Goal: Find contact information: Find contact information

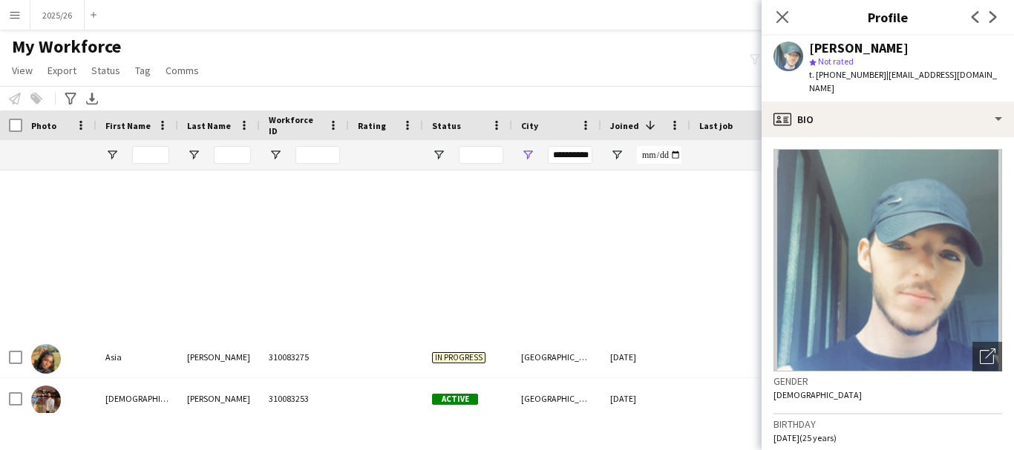
scroll to position [603, 0]
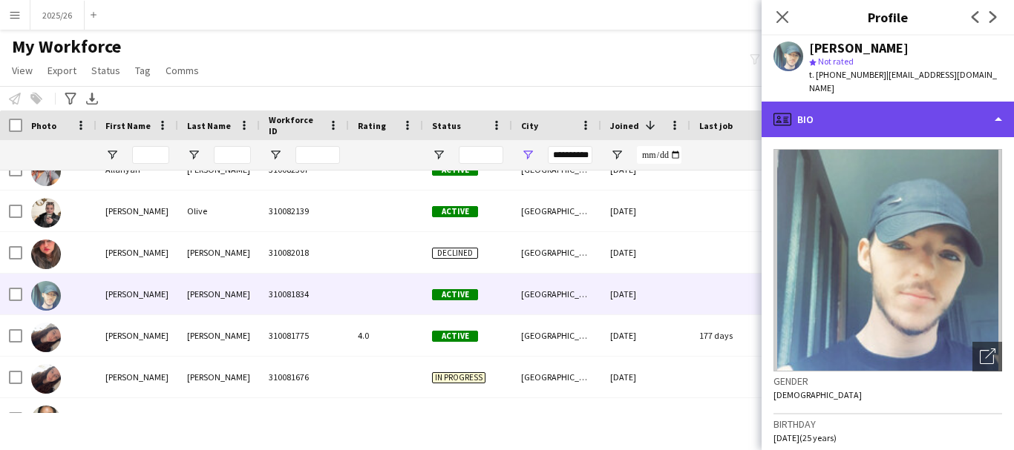
click at [836, 115] on div "profile Bio" at bounding box center [887, 120] width 252 height 36
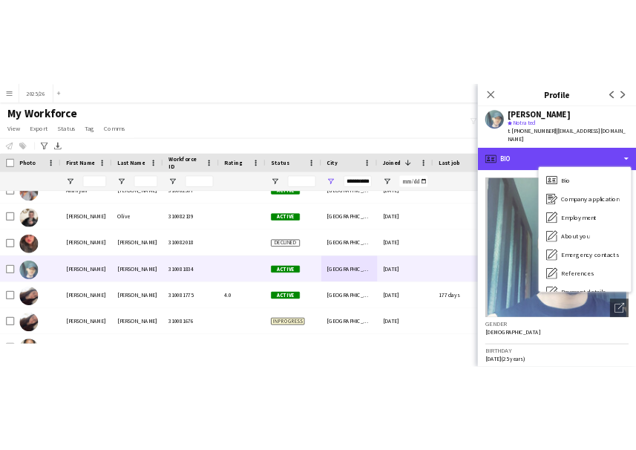
scroll to position [169, 0]
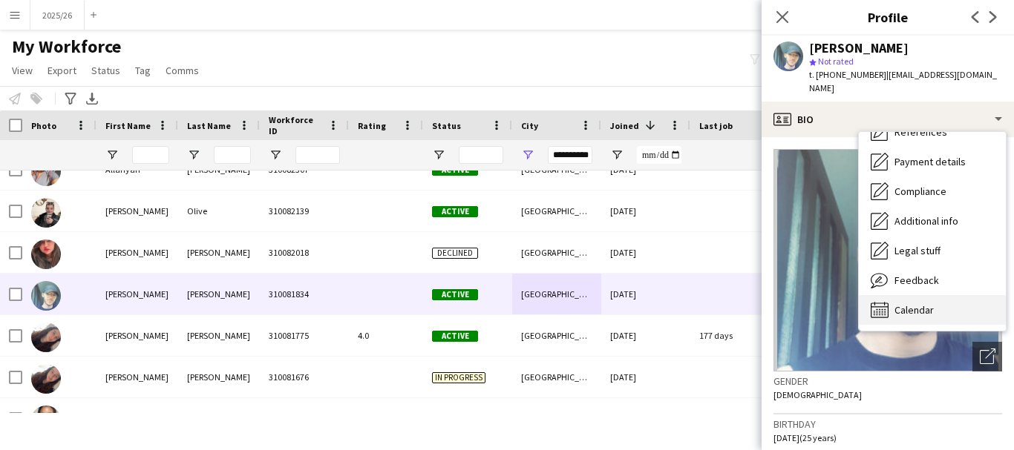
click at [940, 295] on div "Calendar Calendar" at bounding box center [932, 310] width 147 height 30
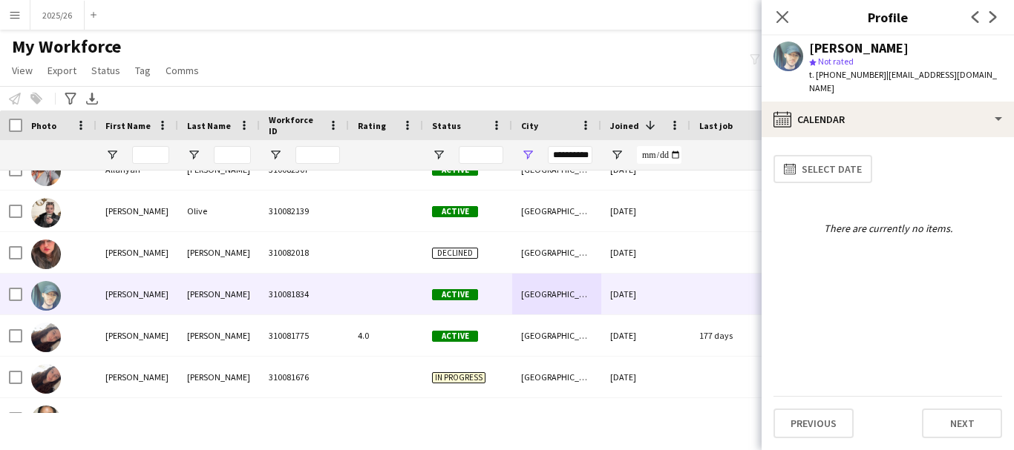
drag, startPoint x: 875, startPoint y: 77, endPoint x: 821, endPoint y: 85, distance: 54.0
click at [821, 85] on div "Mathew Clegg star Not rated t. +447769358809 | mattyclegg596@gmail.com" at bounding box center [887, 69] width 252 height 66
click at [884, 66] on div "star Not rated" at bounding box center [905, 61] width 193 height 13
drag, startPoint x: 873, startPoint y: 73, endPoint x: 815, endPoint y: 85, distance: 59.8
click at [815, 85] on div "Mathew Clegg star Not rated t. +447769358809 | mattyclegg596@gmail.com" at bounding box center [887, 69] width 252 height 66
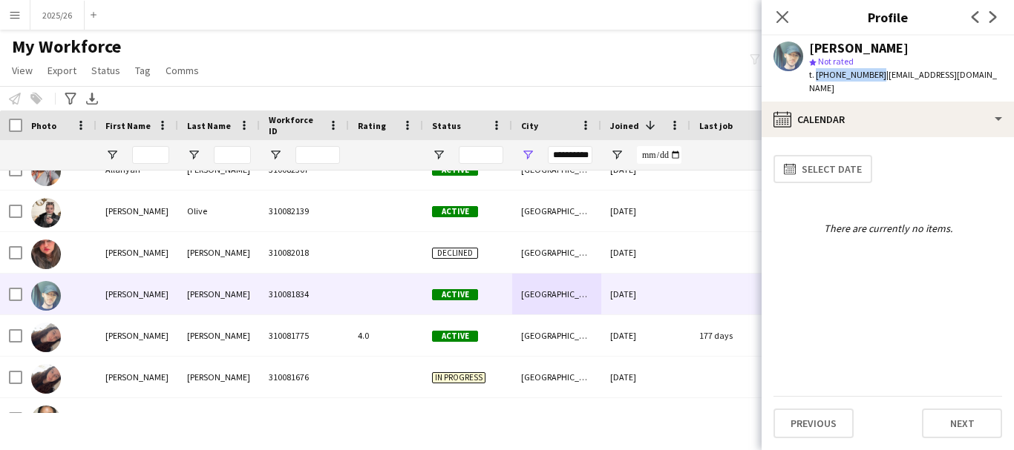
copy span "+447769358809"
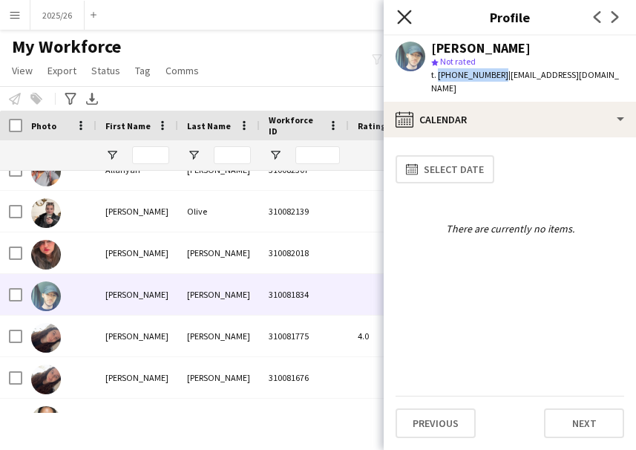
click at [405, 20] on icon "Close pop-in" at bounding box center [404, 17] width 14 height 14
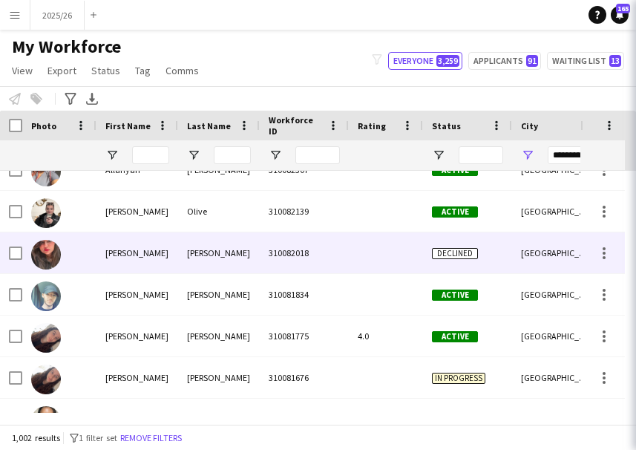
click at [274, 258] on div "310082018" at bounding box center [304, 252] width 89 height 41
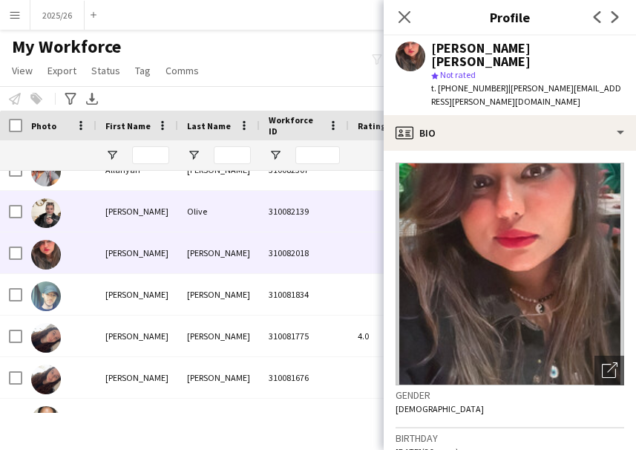
click at [263, 223] on div "310082139" at bounding box center [304, 211] width 89 height 41
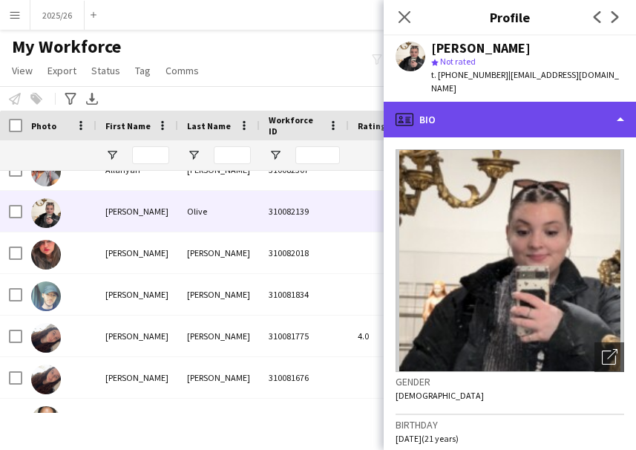
click at [493, 104] on div "profile Bio" at bounding box center [510, 120] width 252 height 36
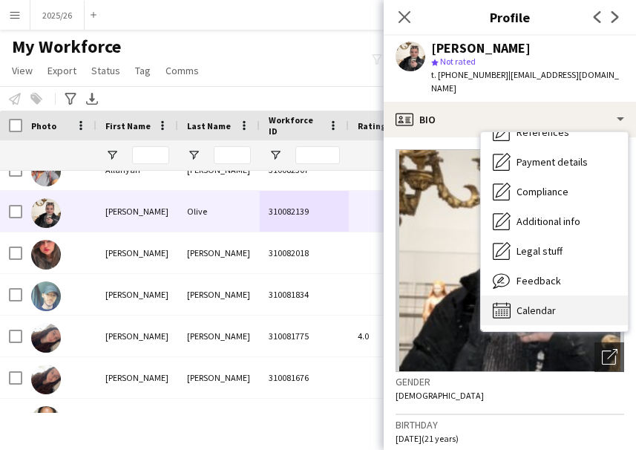
click at [584, 295] on div "Calendar Calendar" at bounding box center [554, 310] width 147 height 30
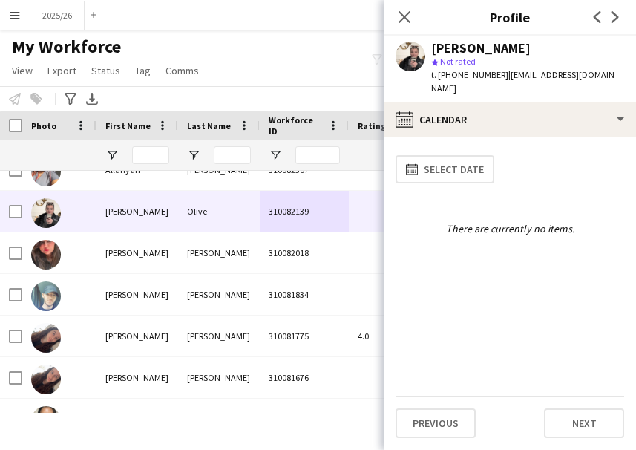
drag, startPoint x: 499, startPoint y: 75, endPoint x: 437, endPoint y: 76, distance: 62.4
click at [437, 76] on span "t. +4407943041116" at bounding box center [469, 74] width 77 height 11
copy span "+4407943041116"
click at [404, 15] on icon "Close pop-in" at bounding box center [404, 17] width 14 height 14
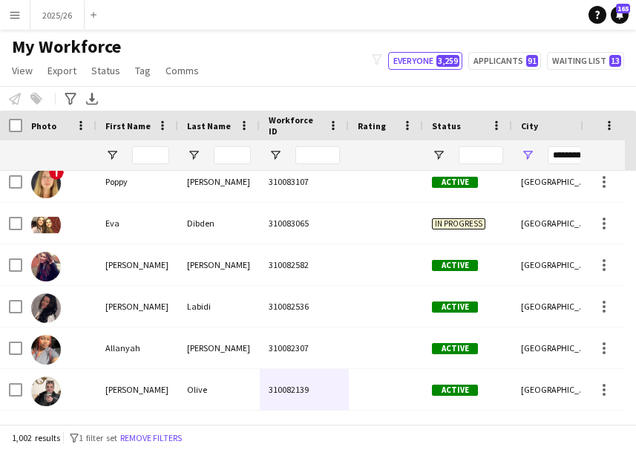
scroll to position [396, 0]
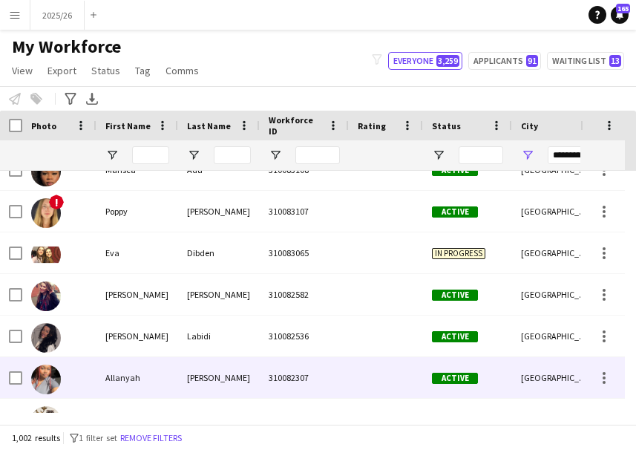
click at [430, 384] on div "Active" at bounding box center [467, 377] width 89 height 41
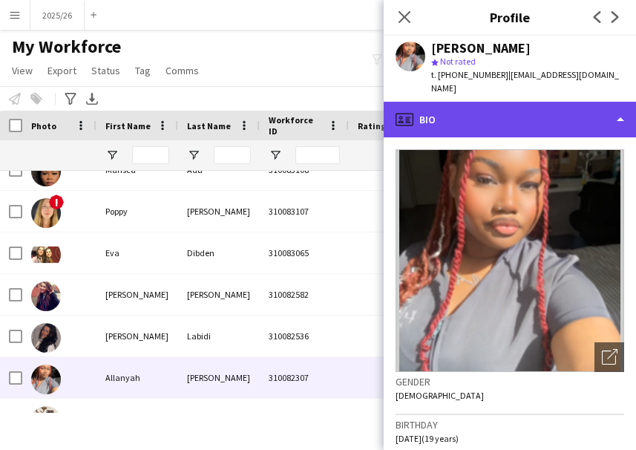
click at [539, 102] on div "profile Bio" at bounding box center [510, 120] width 252 height 36
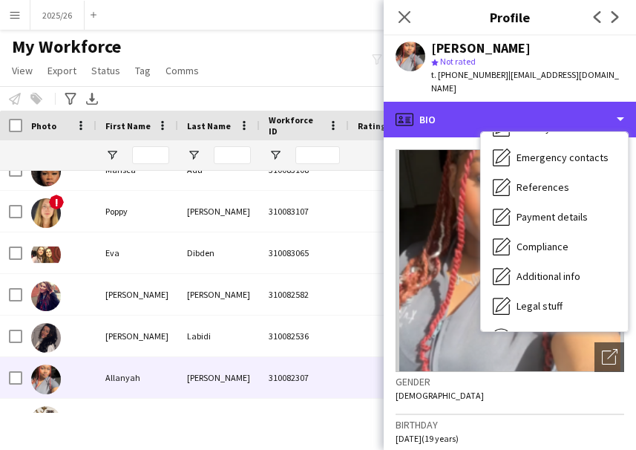
scroll to position [169, 0]
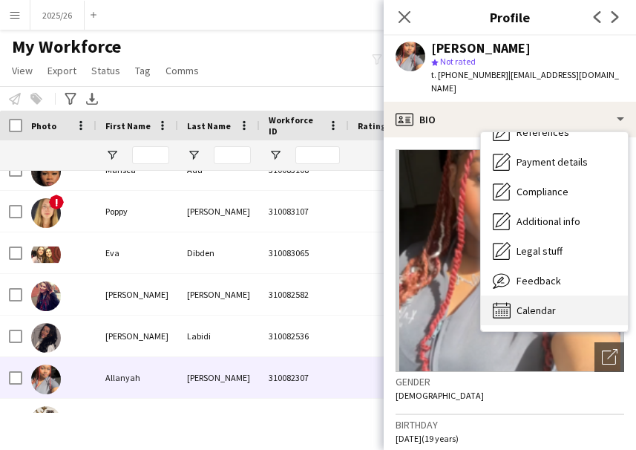
drag, startPoint x: 576, startPoint y: 272, endPoint x: 575, endPoint y: 286, distance: 13.4
click at [575, 286] on div "Bio Bio Company application Company application Employment Employment About you…" at bounding box center [554, 231] width 147 height 199
click at [575, 295] on div "Calendar Calendar" at bounding box center [554, 310] width 147 height 30
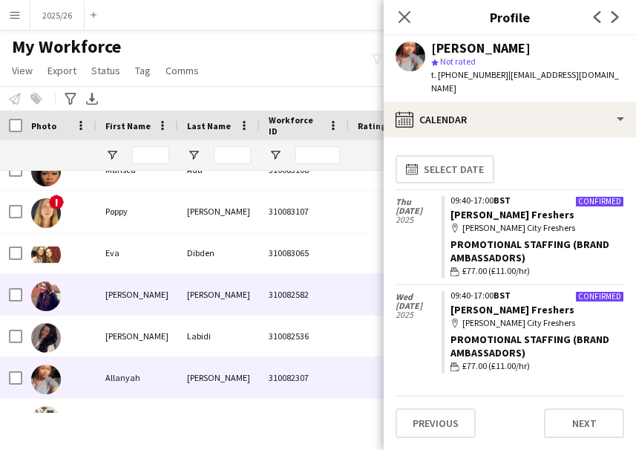
click at [229, 304] on div "Morley" at bounding box center [219, 294] width 82 height 41
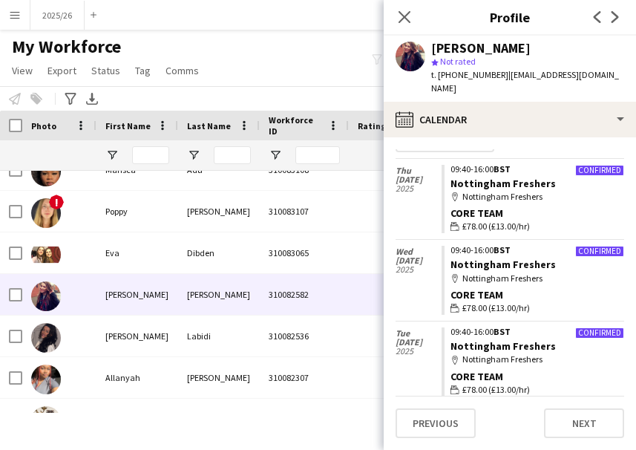
scroll to position [0, 0]
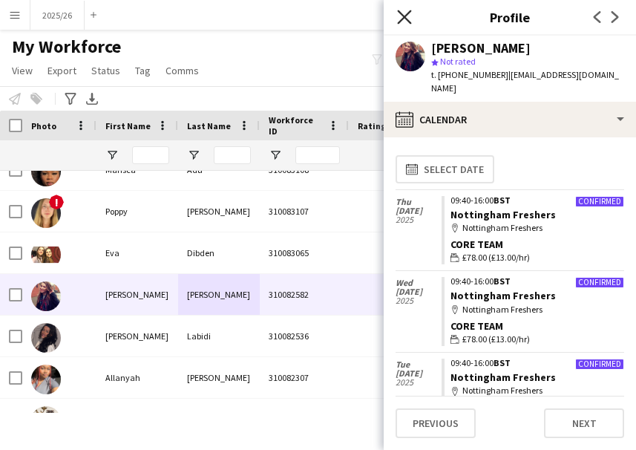
click at [398, 20] on icon "Close pop-in" at bounding box center [404, 17] width 14 height 14
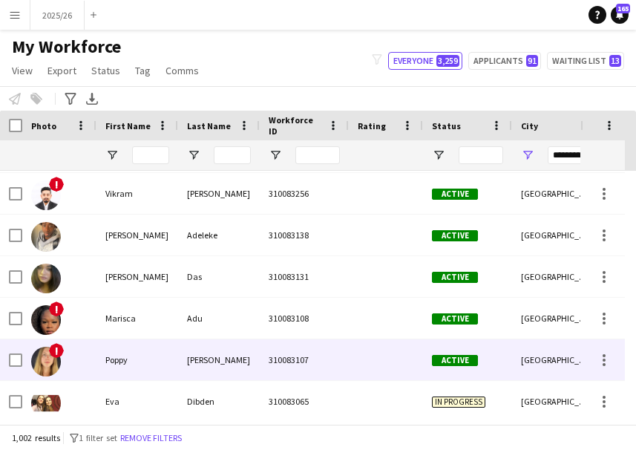
click at [301, 375] on div "310083107" at bounding box center [304, 359] width 89 height 41
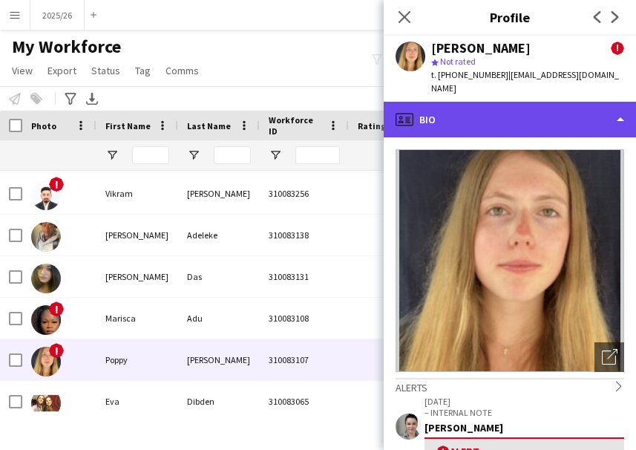
click at [509, 119] on div "profile Bio" at bounding box center [510, 120] width 252 height 36
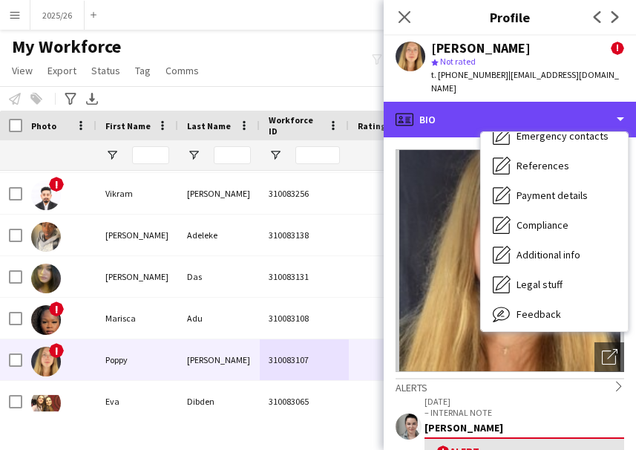
scroll to position [169, 0]
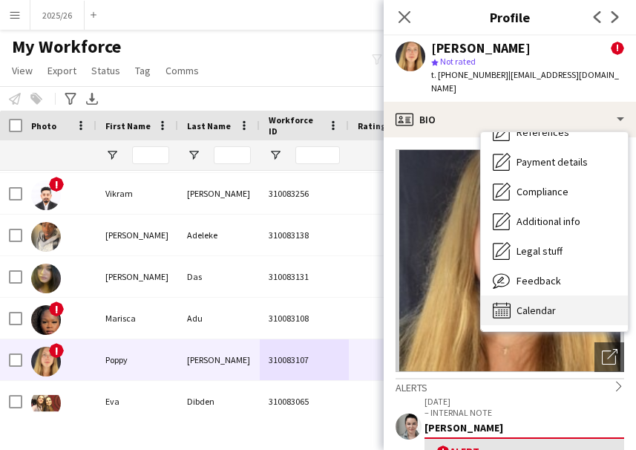
click at [570, 295] on div "Calendar Calendar" at bounding box center [554, 310] width 147 height 30
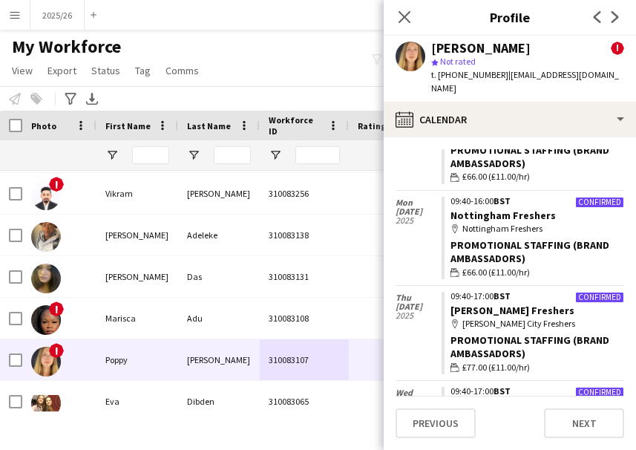
scroll to position [539, 0]
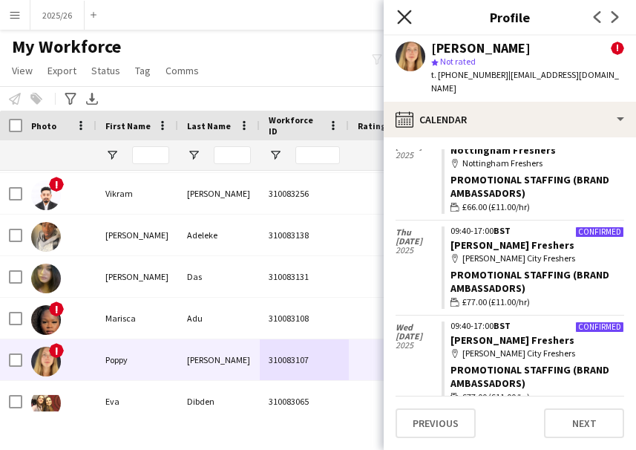
click at [399, 16] on icon "Close pop-in" at bounding box center [404, 17] width 14 height 14
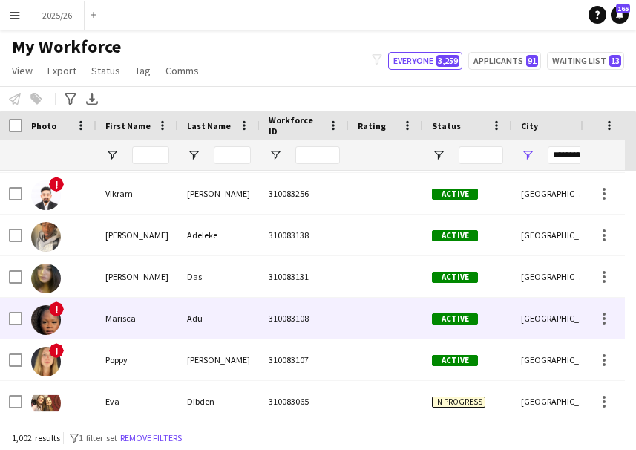
click at [438, 312] on span "Active" at bounding box center [455, 317] width 46 height 11
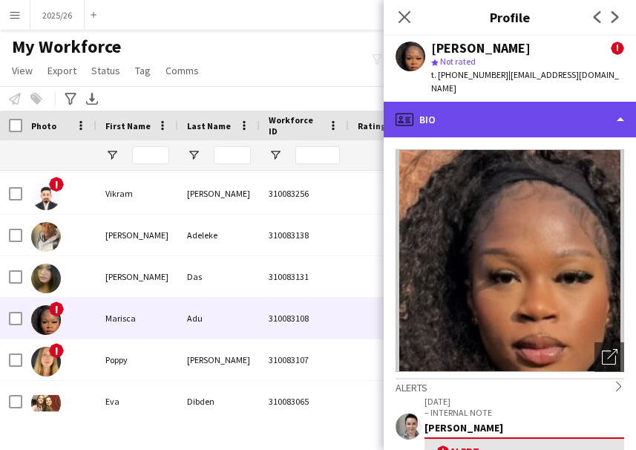
click at [507, 113] on div "profile Bio" at bounding box center [510, 120] width 252 height 36
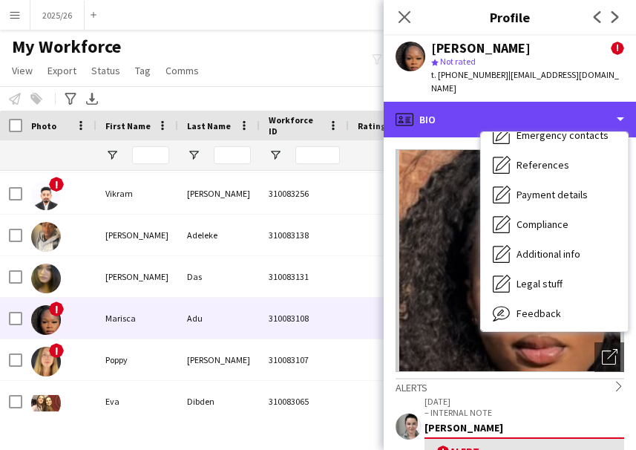
scroll to position [169, 0]
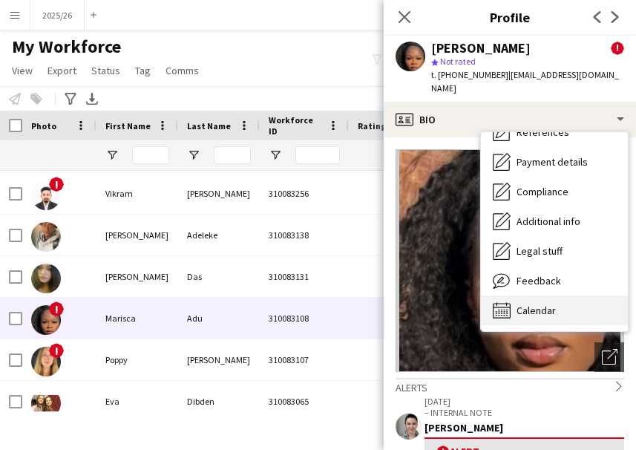
click at [588, 306] on div "Calendar Calendar" at bounding box center [554, 310] width 147 height 30
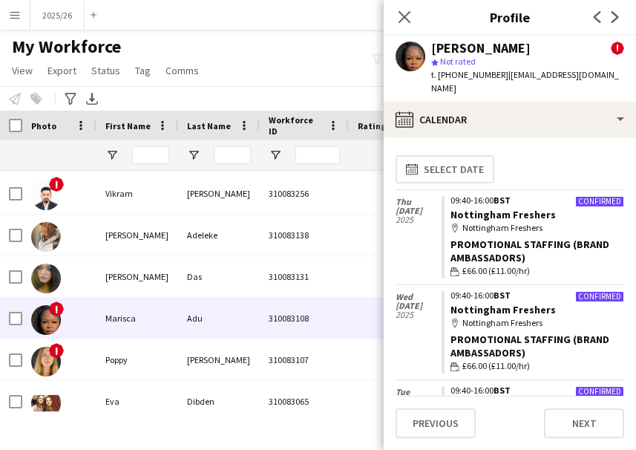
click at [627, 204] on app-calendar-tab "calendar-full Select date Thu 25 Sep 2025 Confirmed 09:40-16:00 BST Nottingham …" at bounding box center [510, 293] width 252 height 312
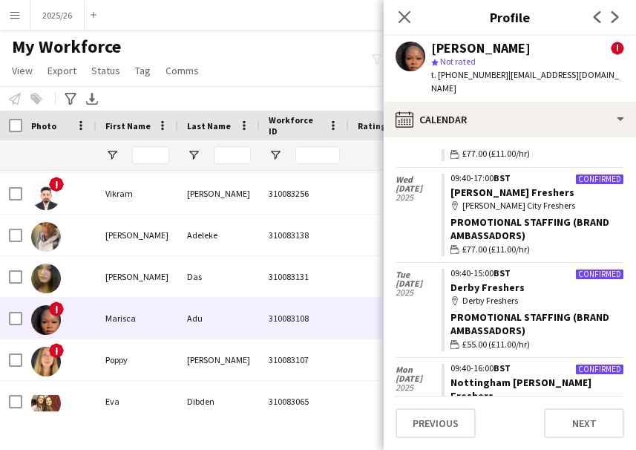
scroll to position [492, 0]
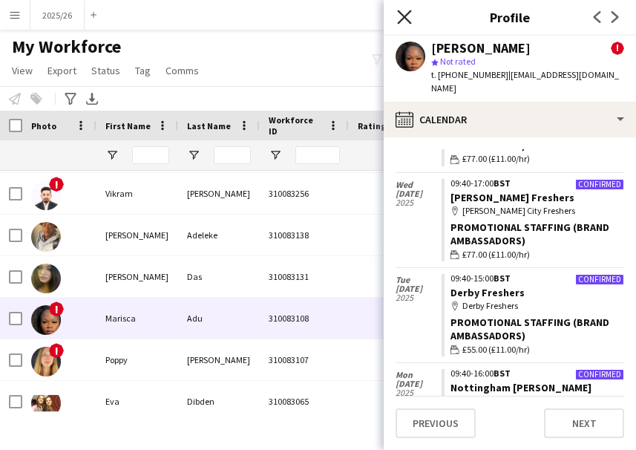
click at [406, 19] on icon at bounding box center [404, 17] width 14 height 14
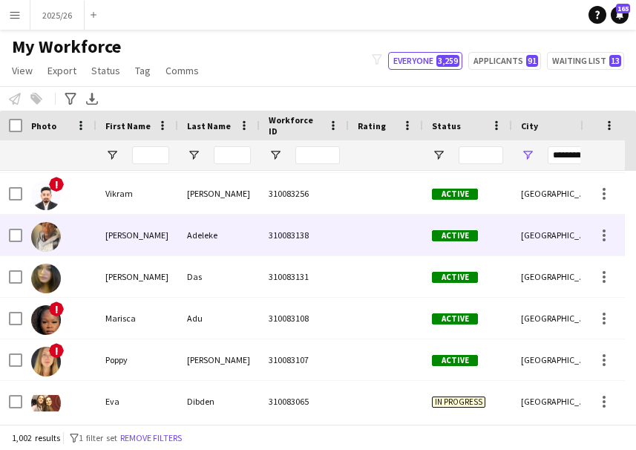
click at [471, 230] on span "Active" at bounding box center [455, 235] width 46 height 11
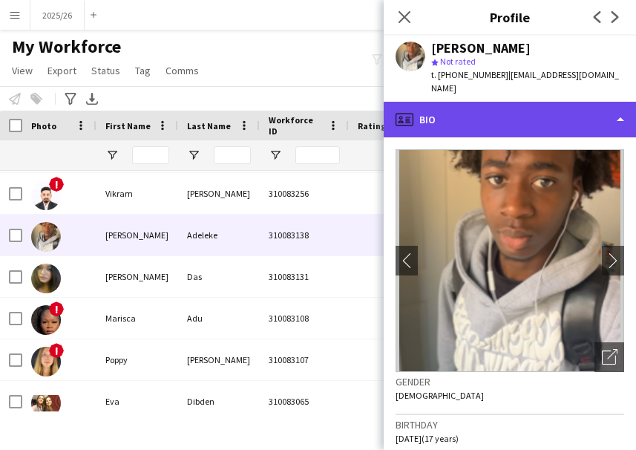
click at [519, 102] on div "profile Bio" at bounding box center [510, 120] width 252 height 36
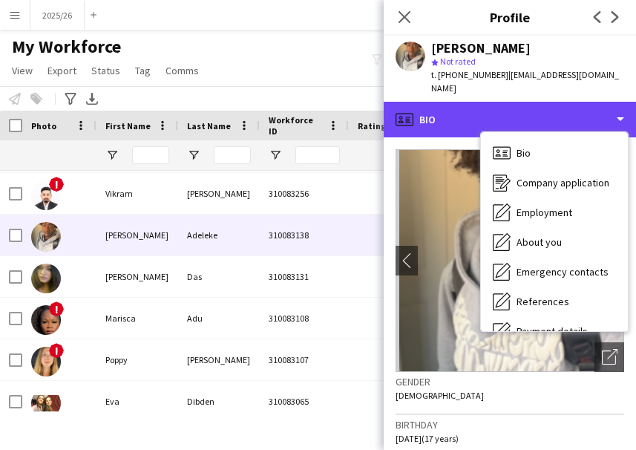
scroll to position [169, 0]
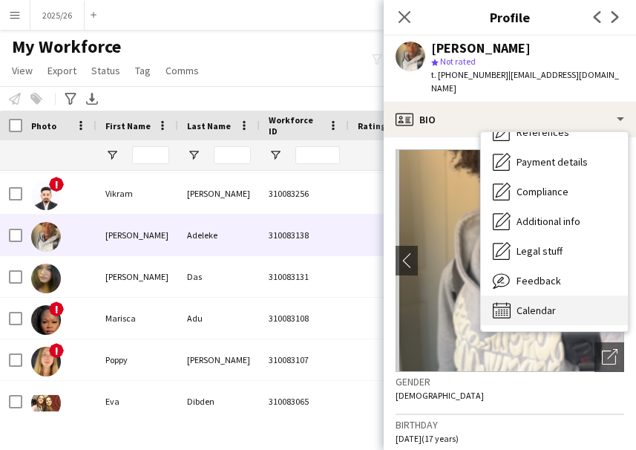
click at [539, 304] on span "Calendar" at bounding box center [535, 310] width 39 height 13
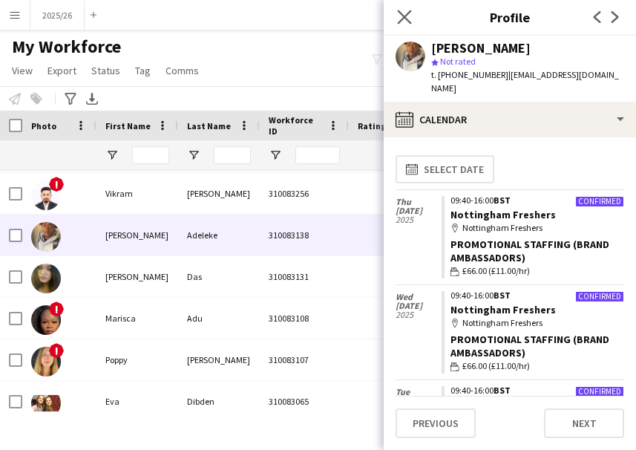
click at [397, 15] on app-icon "Close pop-in" at bounding box center [405, 18] width 22 height 22
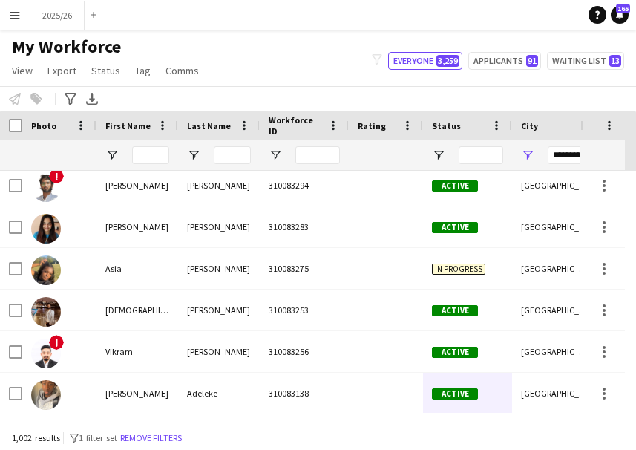
scroll to position [79, 0]
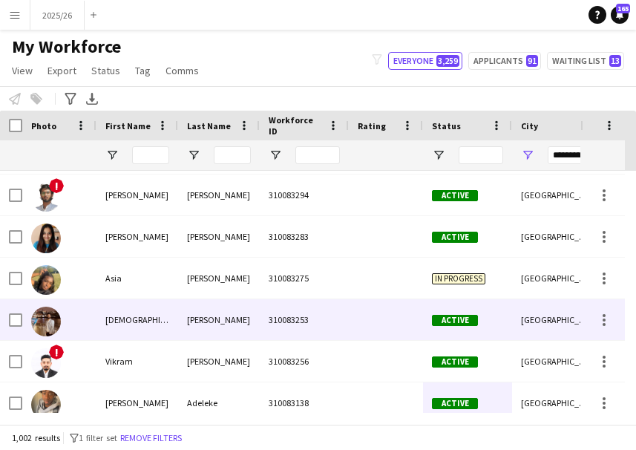
click at [344, 322] on div "310083253" at bounding box center [304, 319] width 89 height 41
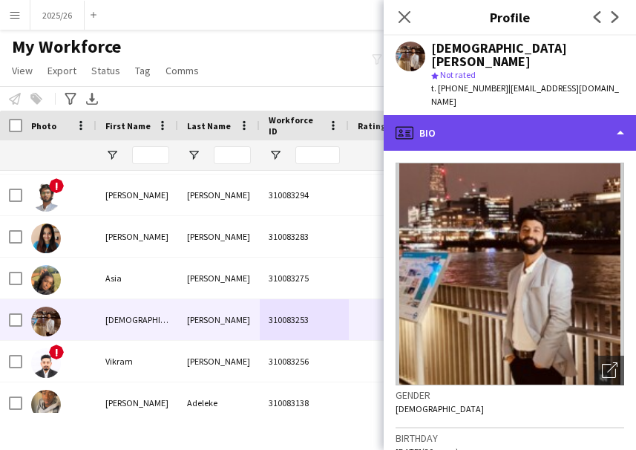
click at [528, 115] on div "profile Bio" at bounding box center [510, 133] width 252 height 36
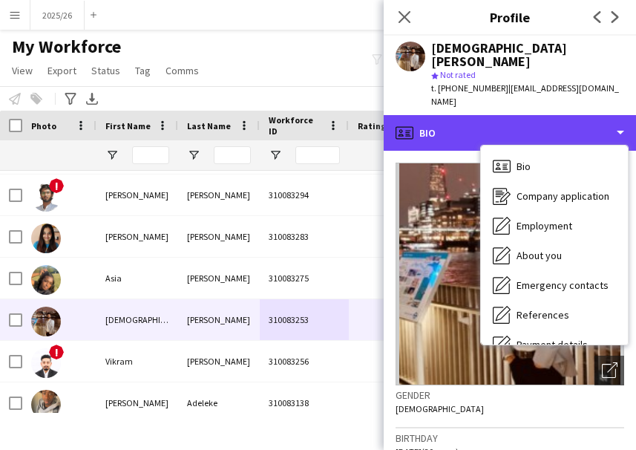
scroll to position [169, 0]
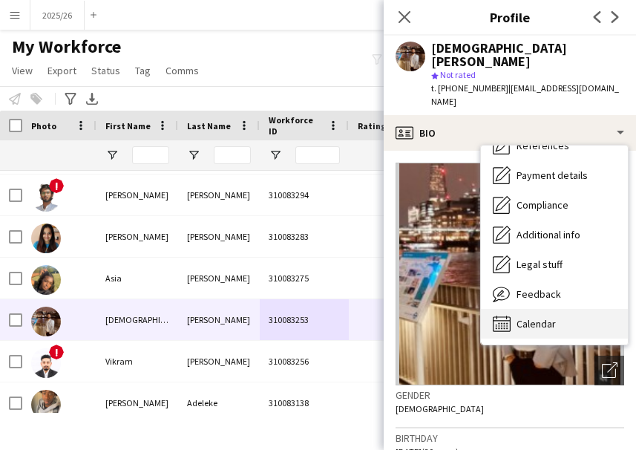
click at [544, 317] on span "Calendar" at bounding box center [535, 323] width 39 height 13
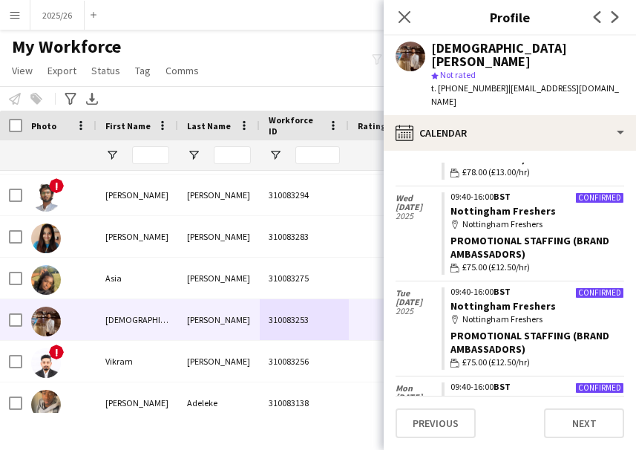
scroll to position [350, 0]
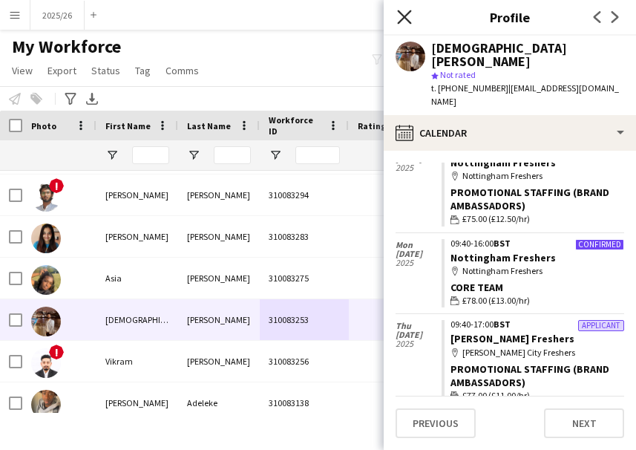
click at [408, 21] on icon at bounding box center [404, 17] width 14 height 14
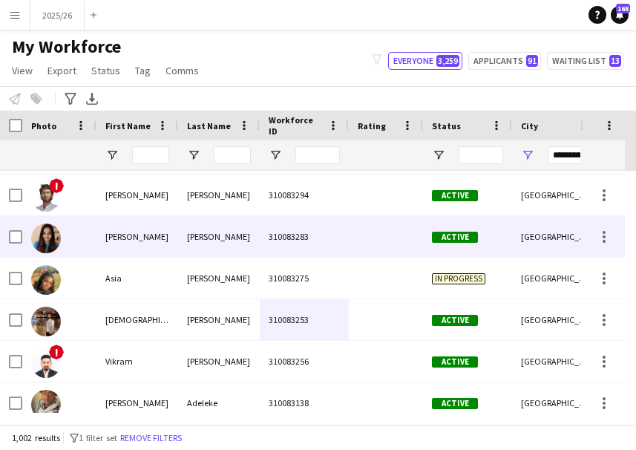
click at [521, 235] on div "Nottingham" at bounding box center [556, 236] width 89 height 41
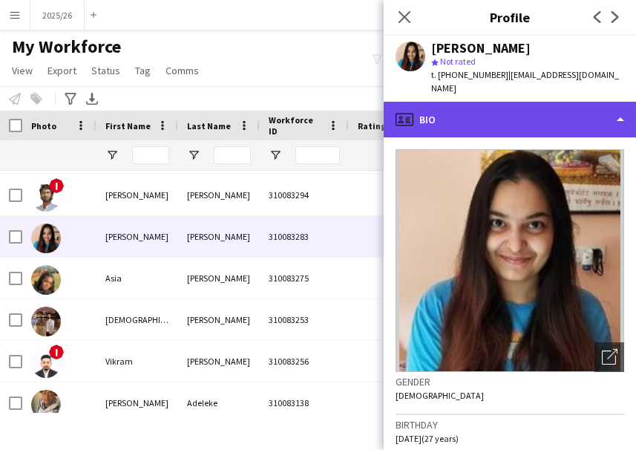
click at [499, 116] on div "profile Bio" at bounding box center [510, 120] width 252 height 36
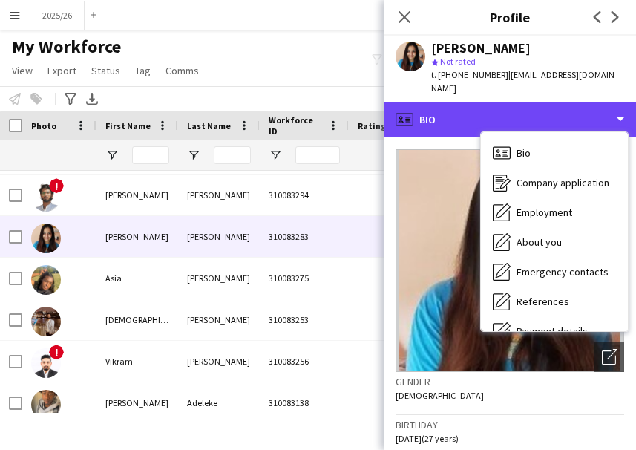
scroll to position [169, 0]
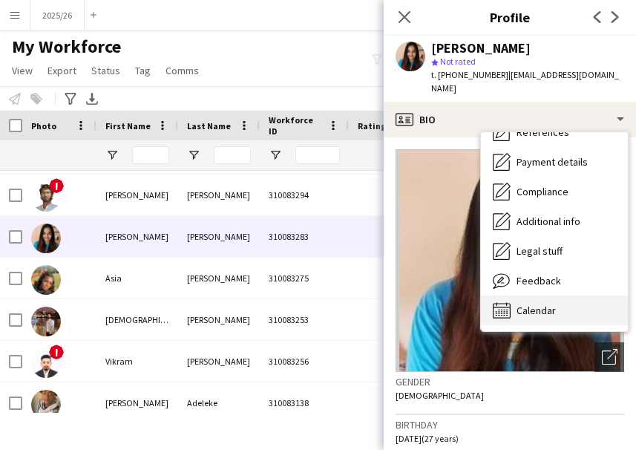
click at [566, 299] on div "Calendar Calendar" at bounding box center [554, 310] width 147 height 30
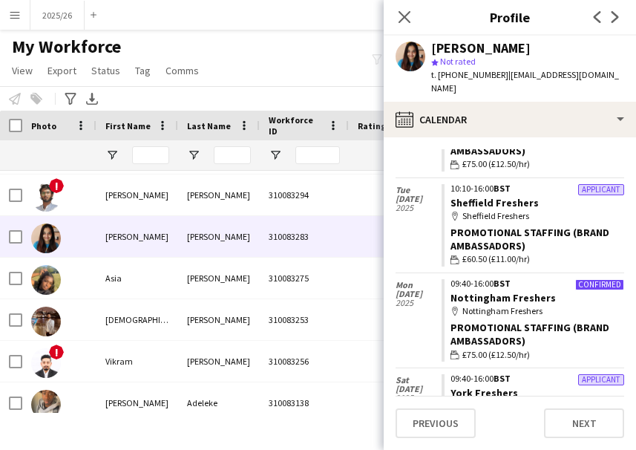
scroll to position [399, 0]
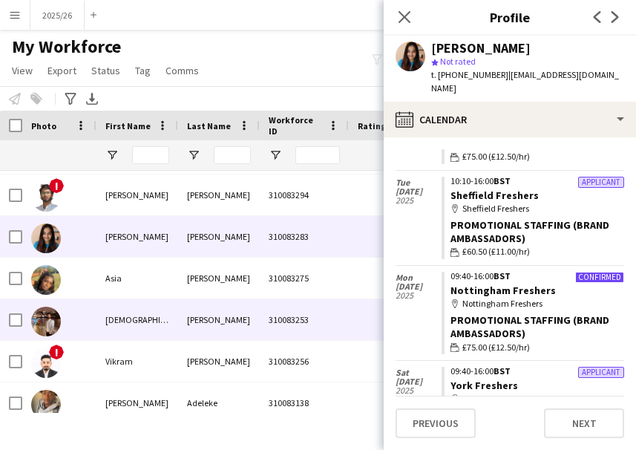
click at [262, 320] on div "310083253" at bounding box center [304, 319] width 89 height 41
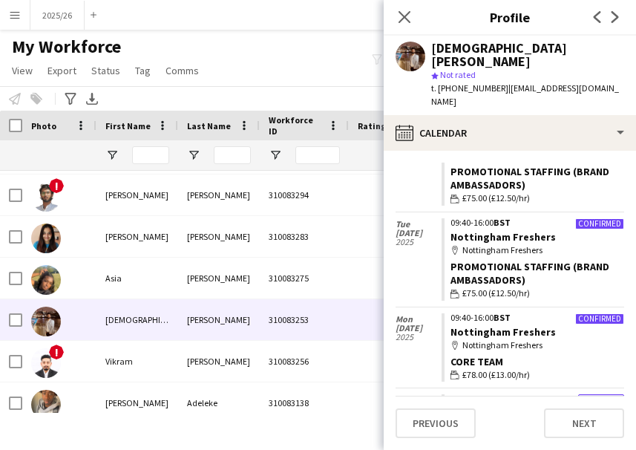
scroll to position [350, 0]
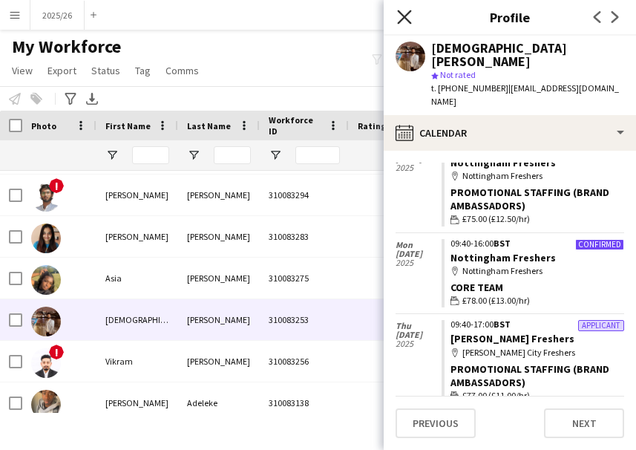
click at [404, 15] on icon "Close pop-in" at bounding box center [404, 17] width 14 height 14
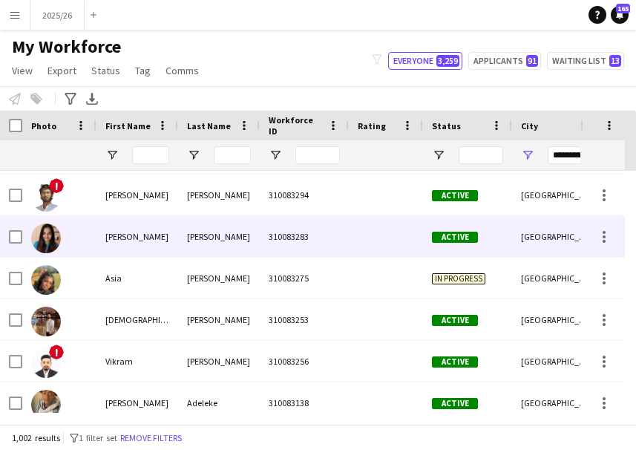
click at [274, 251] on div "310083283" at bounding box center [304, 236] width 89 height 41
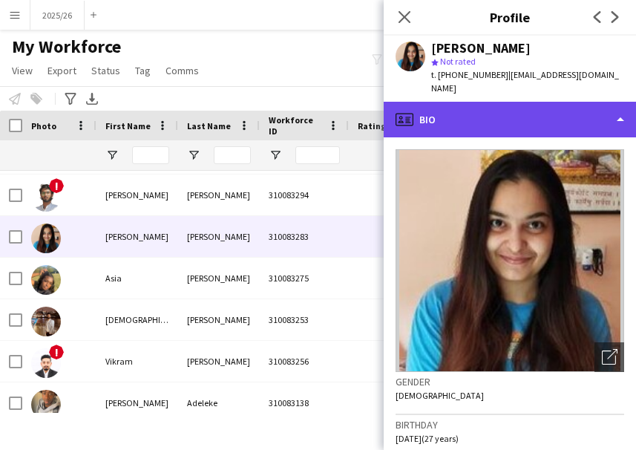
click at [559, 133] on div "profile Bio" at bounding box center [510, 120] width 252 height 36
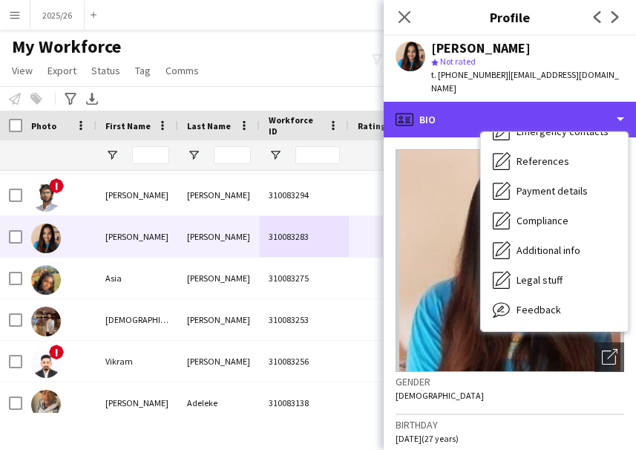
scroll to position [169, 0]
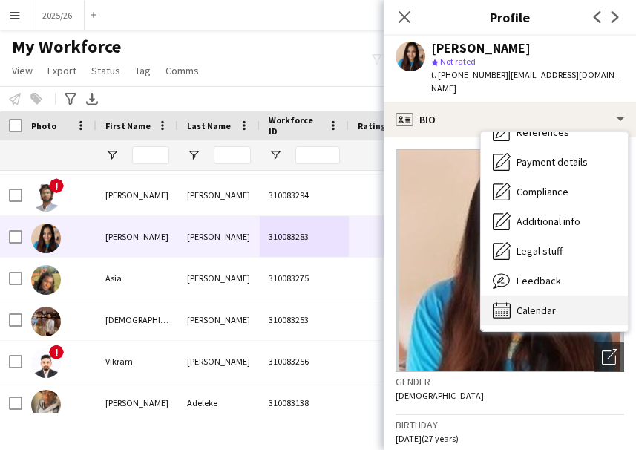
click at [570, 309] on div "Calendar Calendar" at bounding box center [554, 310] width 147 height 30
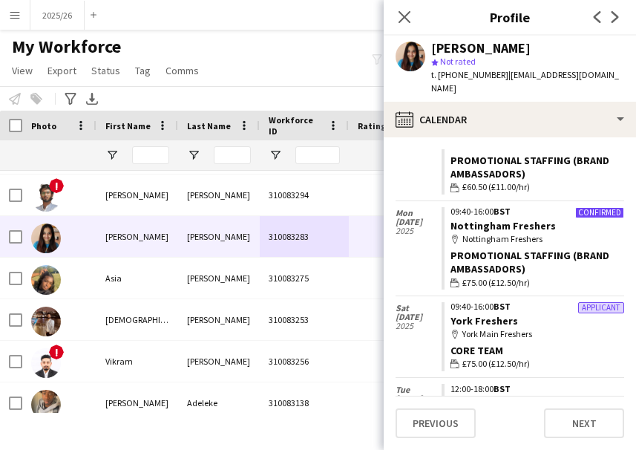
scroll to position [468, 0]
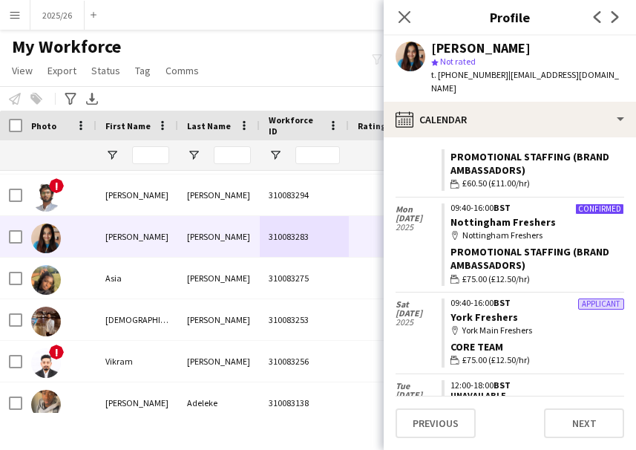
click at [406, 26] on div "Close pop-in" at bounding box center [405, 17] width 42 height 34
click at [405, 11] on icon "Close pop-in" at bounding box center [404, 17] width 14 height 14
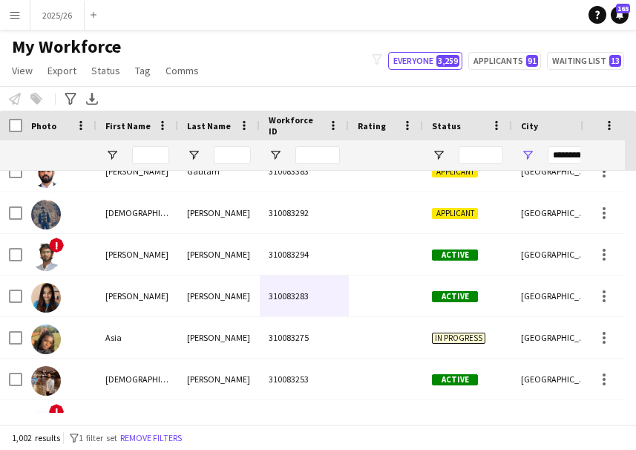
scroll to position [0, 0]
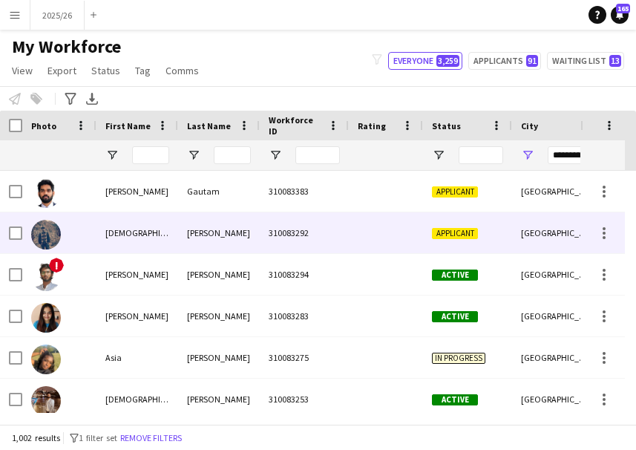
click at [470, 253] on div "Applicant" at bounding box center [467, 232] width 89 height 41
click at [444, 282] on div "Active" at bounding box center [467, 274] width 89 height 41
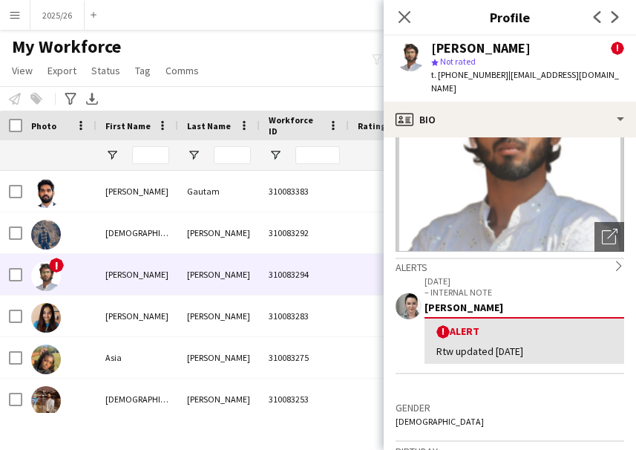
scroll to position [174, 0]
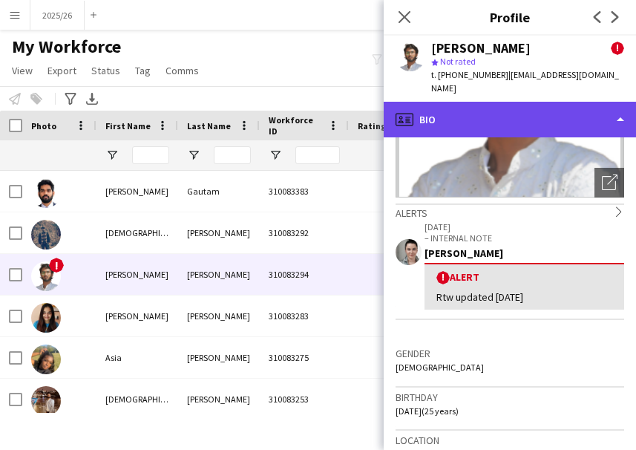
click at [541, 111] on div "profile Bio" at bounding box center [510, 120] width 252 height 36
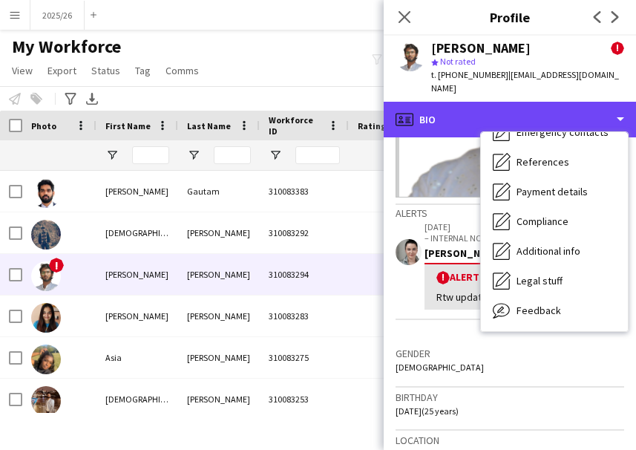
scroll to position [169, 0]
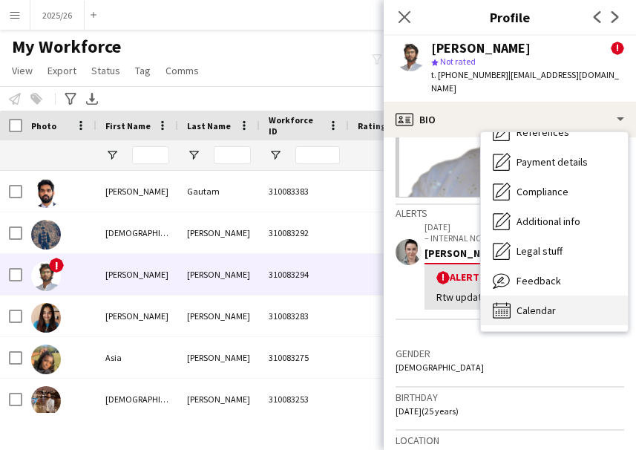
click at [555, 304] on span "Calendar" at bounding box center [535, 310] width 39 height 13
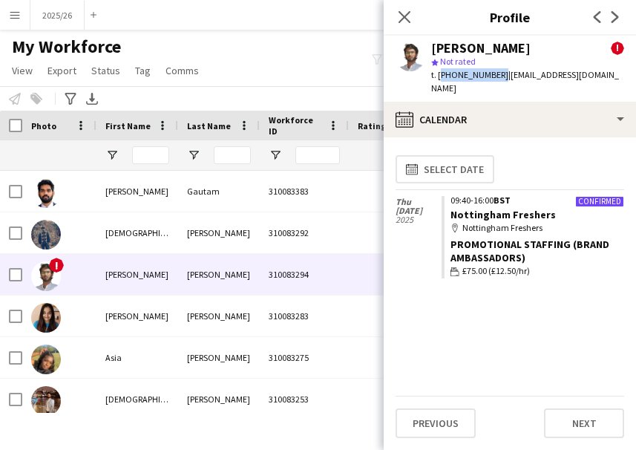
drag, startPoint x: 496, startPoint y: 75, endPoint x: 439, endPoint y: 76, distance: 57.2
click at [439, 76] on span "t. +447833249930" at bounding box center [469, 74] width 77 height 11
copy span "+447833249930"
click at [399, 16] on icon "Close pop-in" at bounding box center [404, 17] width 14 height 14
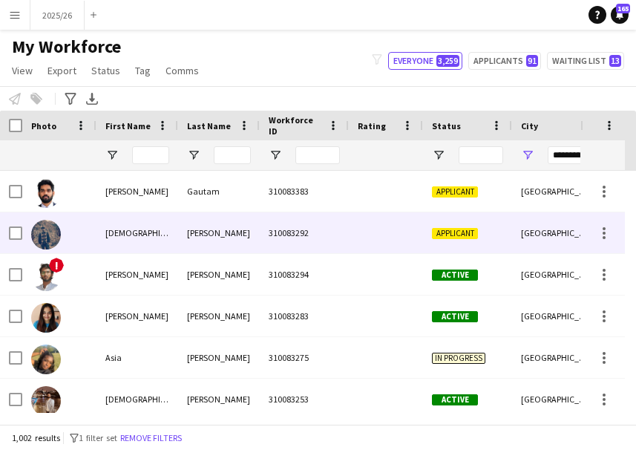
click at [396, 232] on div at bounding box center [386, 232] width 74 height 41
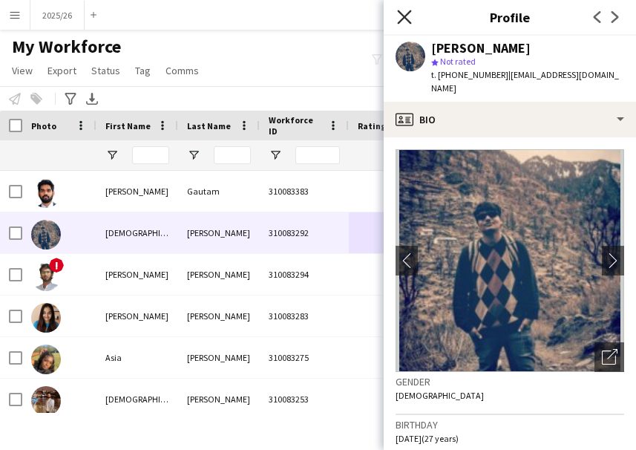
click at [404, 20] on icon "Close pop-in" at bounding box center [404, 17] width 14 height 14
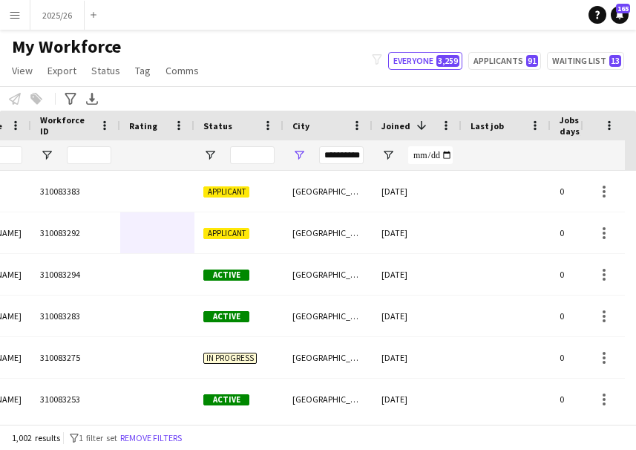
scroll to position [0, 269]
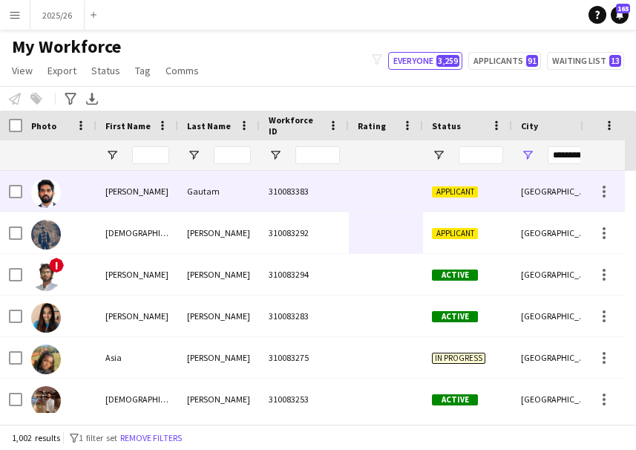
click at [278, 174] on div "310083383" at bounding box center [304, 191] width 89 height 41
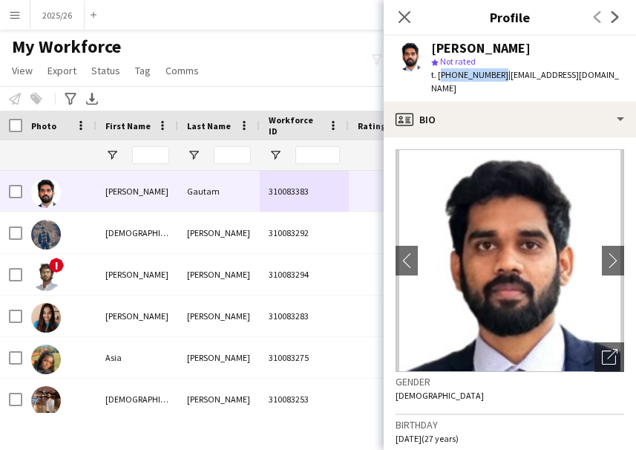
drag, startPoint x: 496, startPoint y: 71, endPoint x: 439, endPoint y: 79, distance: 57.7
click at [439, 79] on span "t. +447776213752" at bounding box center [469, 74] width 77 height 11
copy span "+447776213752"
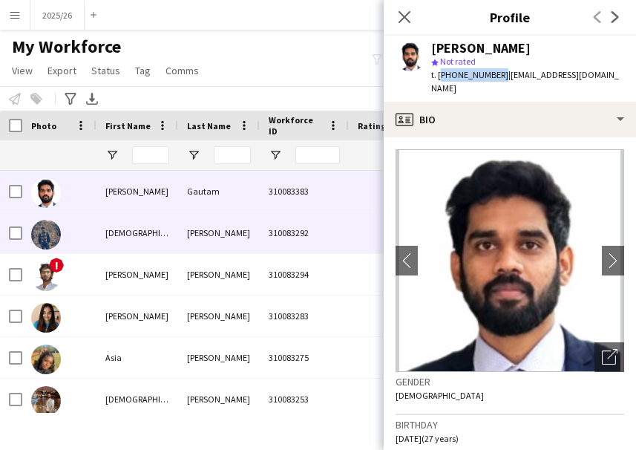
click at [239, 240] on div "Shah" at bounding box center [219, 232] width 82 height 41
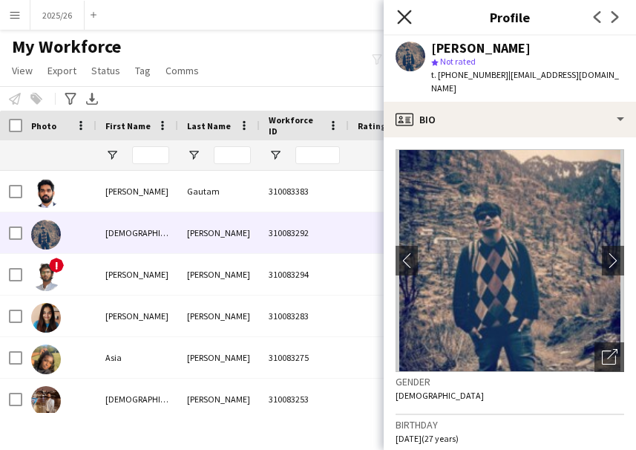
click at [406, 16] on icon at bounding box center [404, 17] width 14 height 14
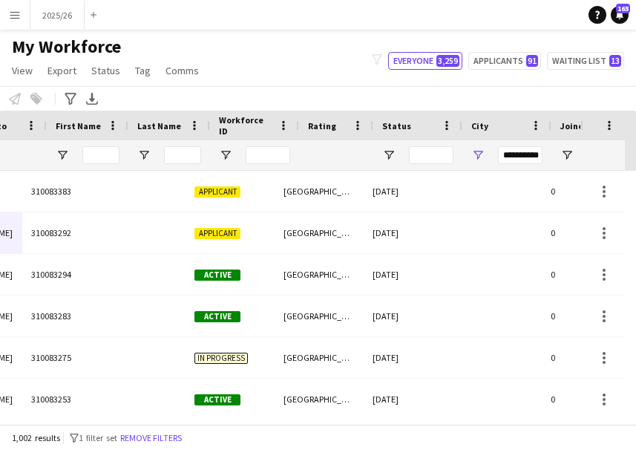
scroll to position [0, 50]
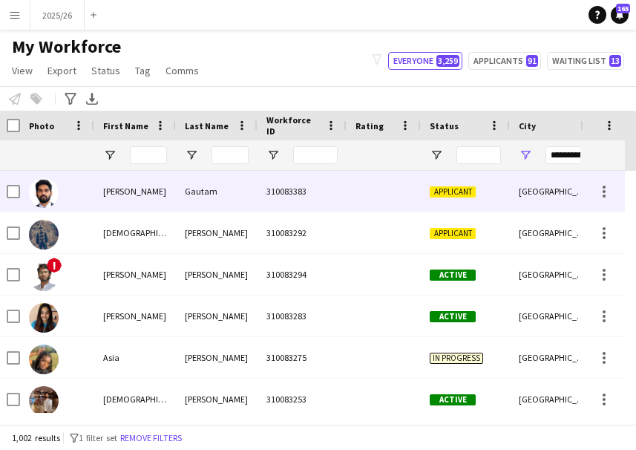
click at [226, 204] on div "Gautam" at bounding box center [217, 191] width 82 height 41
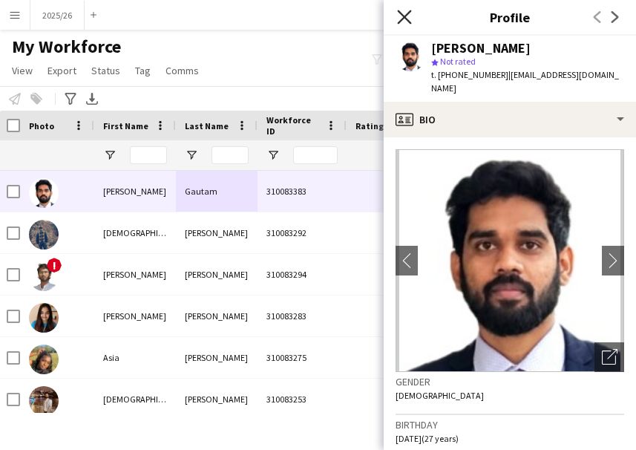
click at [403, 19] on icon at bounding box center [404, 17] width 14 height 14
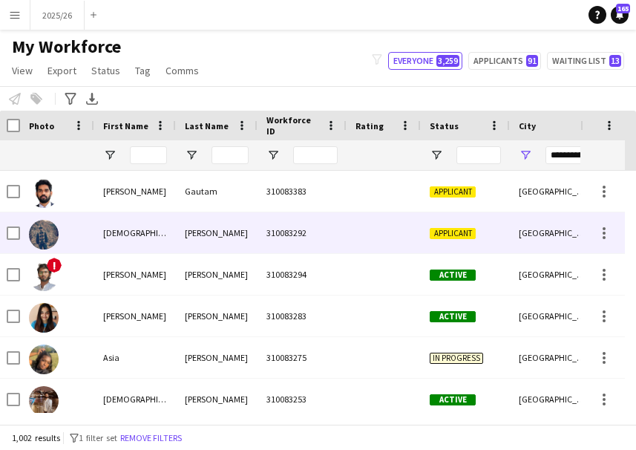
click at [346, 227] on div "310083292" at bounding box center [302, 232] width 89 height 41
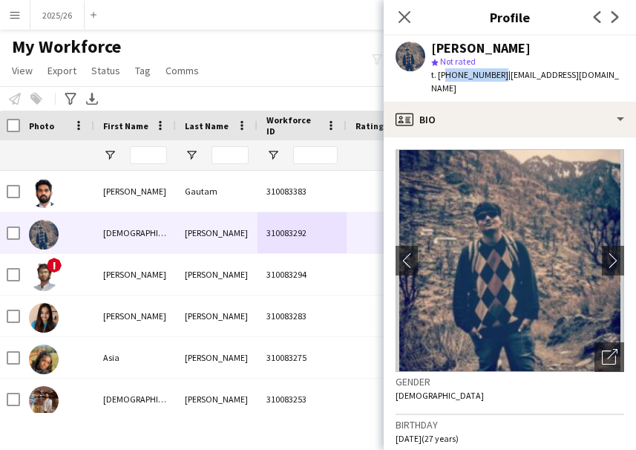
drag, startPoint x: 494, startPoint y: 76, endPoint x: 442, endPoint y: 83, distance: 52.5
click at [442, 83] on div "Jainam Shah star Not rated t. +447741084638 | shahjainam121@gmail.com" at bounding box center [510, 69] width 252 height 66
click at [485, 70] on span "t. +447741084638" at bounding box center [469, 74] width 77 height 11
drag, startPoint x: 495, startPoint y: 71, endPoint x: 439, endPoint y: 84, distance: 57.1
click at [439, 84] on div "Jainam Shah star Not rated t. +447741084638 | shahjainam121@gmail.com" at bounding box center [510, 69] width 252 height 66
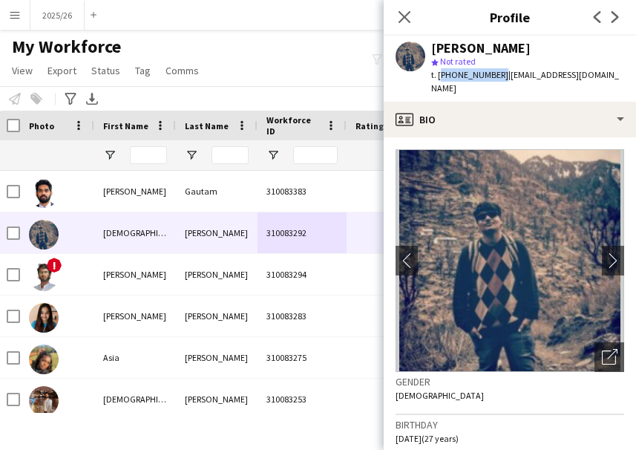
copy span "+447741084638"
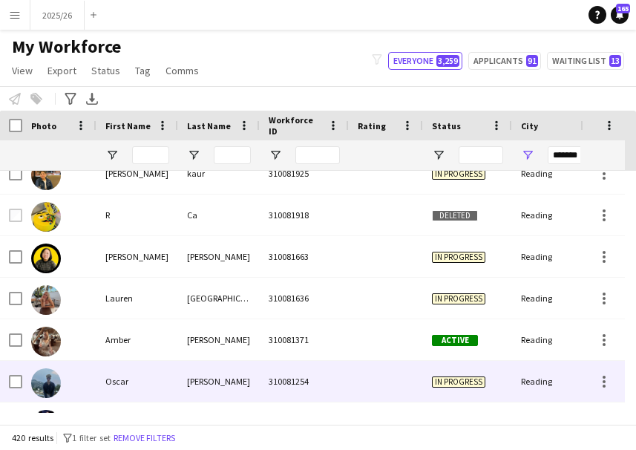
click at [454, 375] on span "In progress" at bounding box center [458, 380] width 53 height 11
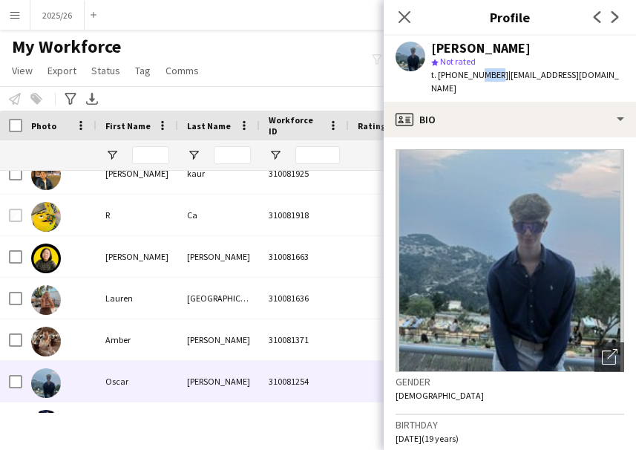
drag, startPoint x: 493, startPoint y: 78, endPoint x: 473, endPoint y: 84, distance: 21.6
click at [473, 84] on div "Oscar Hallin star Not rated t. +447305255431 | spinkhallin@gmail.com" at bounding box center [510, 69] width 252 height 66
drag, startPoint x: 497, startPoint y: 75, endPoint x: 440, endPoint y: 79, distance: 57.3
click at [440, 79] on div "t. +447305255431 | spinkhallin@gmail.com" at bounding box center [527, 81] width 193 height 27
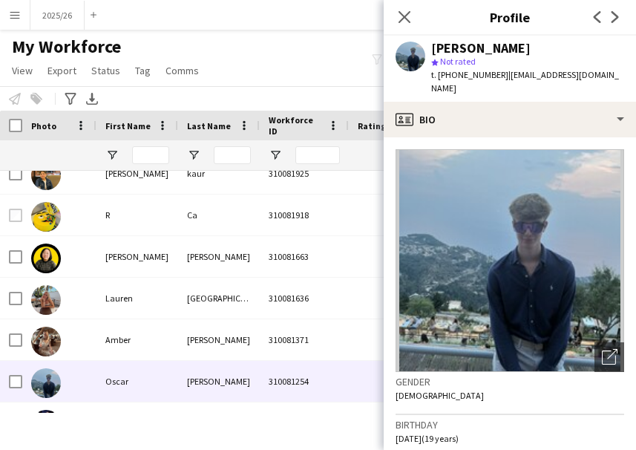
copy span "+447305255431"
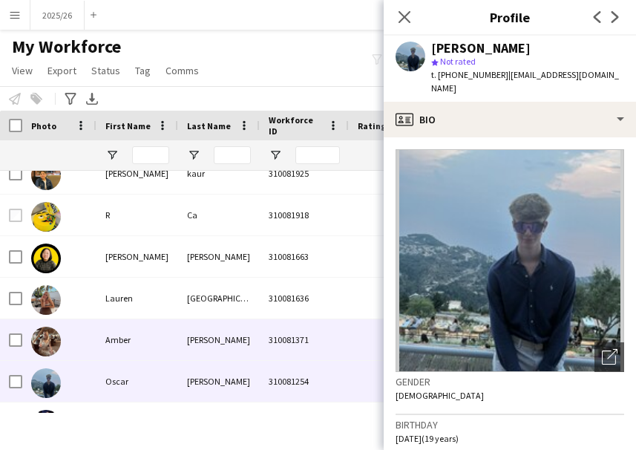
click at [268, 340] on div "310081371" at bounding box center [304, 339] width 89 height 41
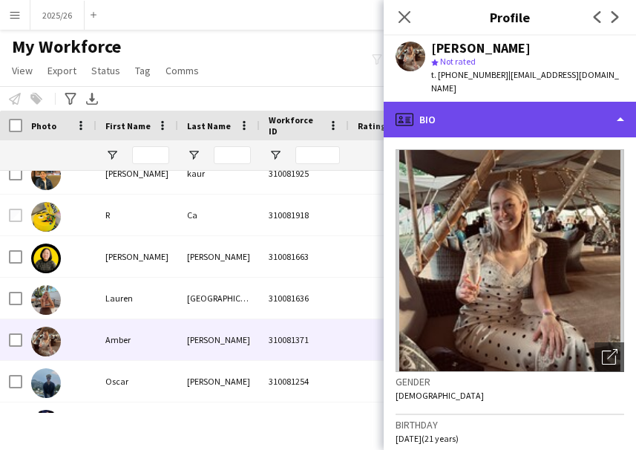
click at [562, 113] on div "profile Bio" at bounding box center [510, 120] width 252 height 36
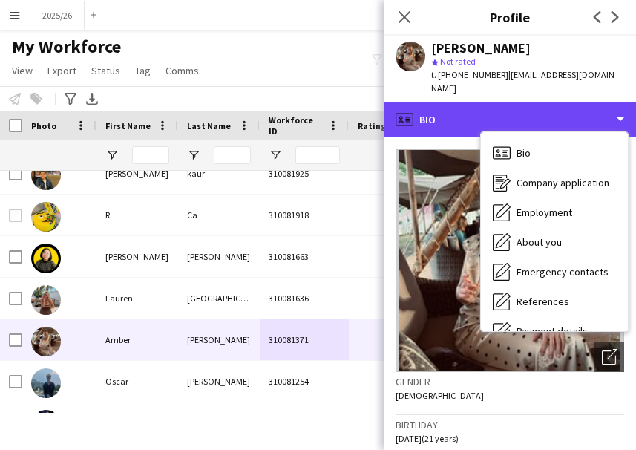
scroll to position [169, 0]
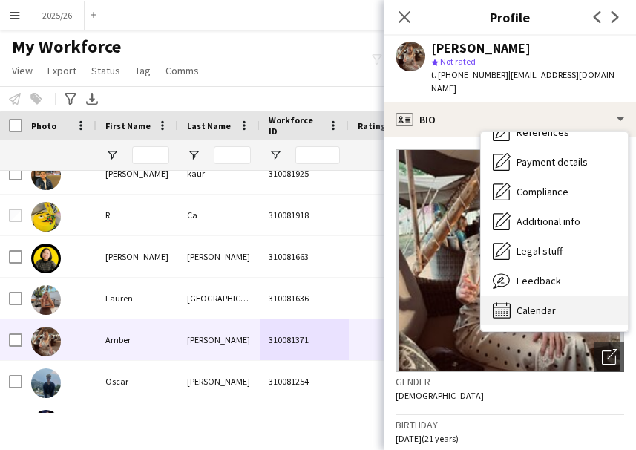
click at [593, 309] on div "Calendar Calendar" at bounding box center [554, 310] width 147 height 30
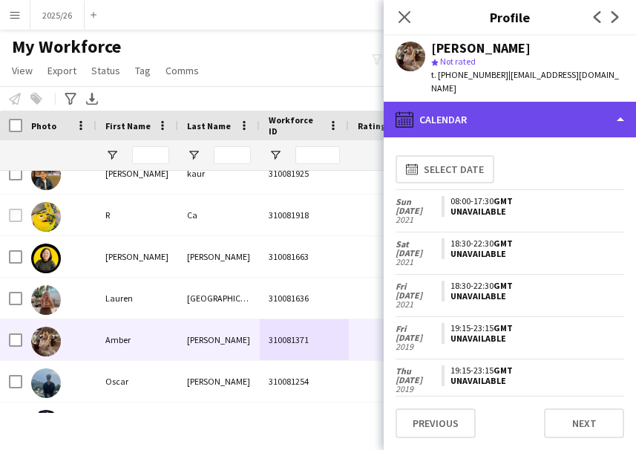
click at [519, 107] on div "calendar-full Calendar" at bounding box center [510, 120] width 252 height 36
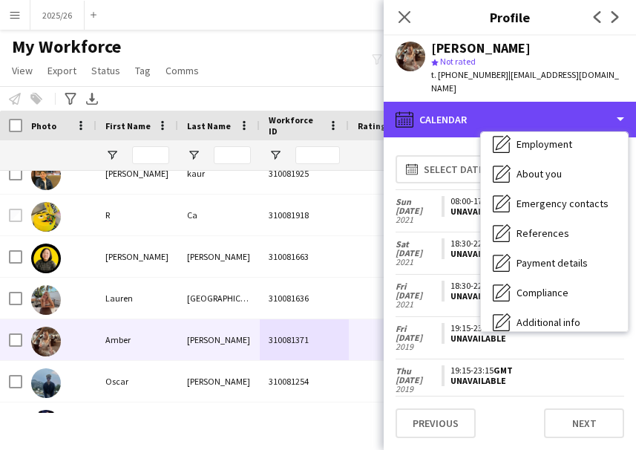
scroll to position [0, 0]
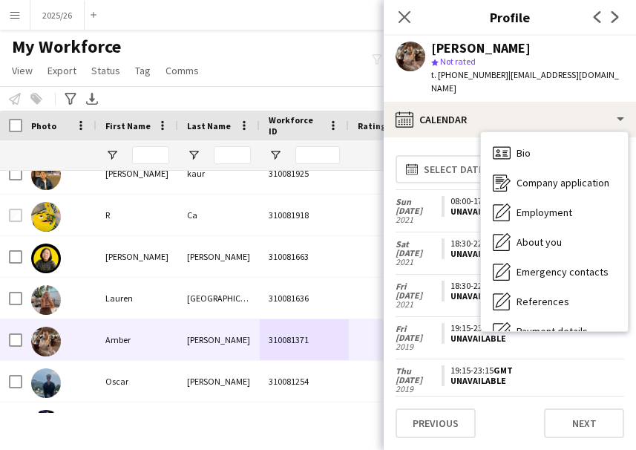
click at [463, 238] on app-crew-unavailable-period "18:30-22:30 GMT Unavailable" at bounding box center [533, 248] width 183 height 21
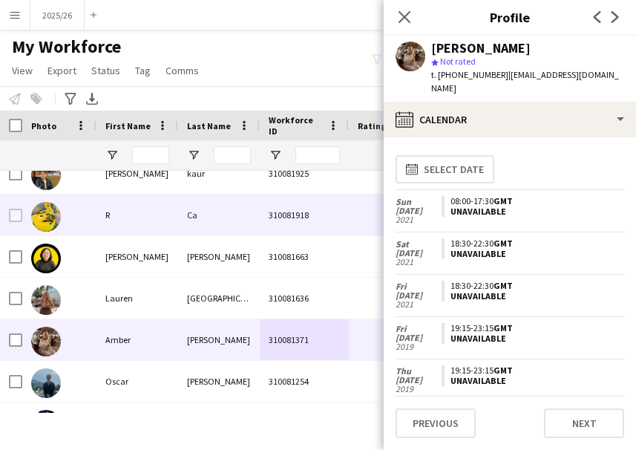
click at [329, 234] on div "310081918" at bounding box center [304, 214] width 89 height 41
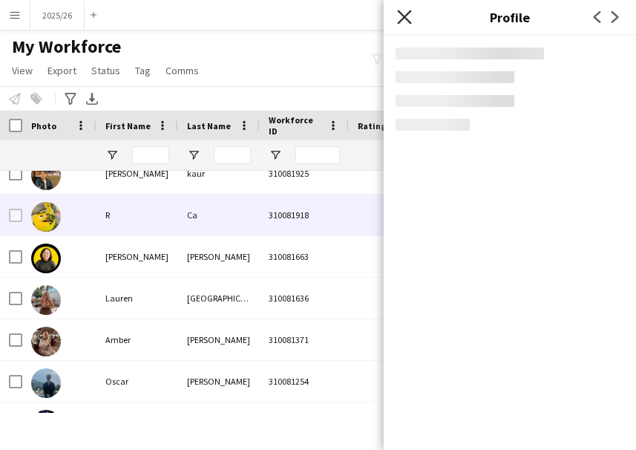
click at [409, 10] on icon "Close pop-in" at bounding box center [404, 17] width 14 height 14
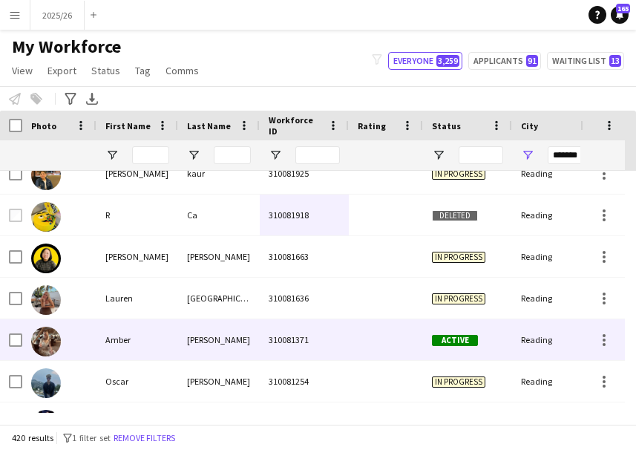
click at [414, 330] on div at bounding box center [386, 339] width 74 height 41
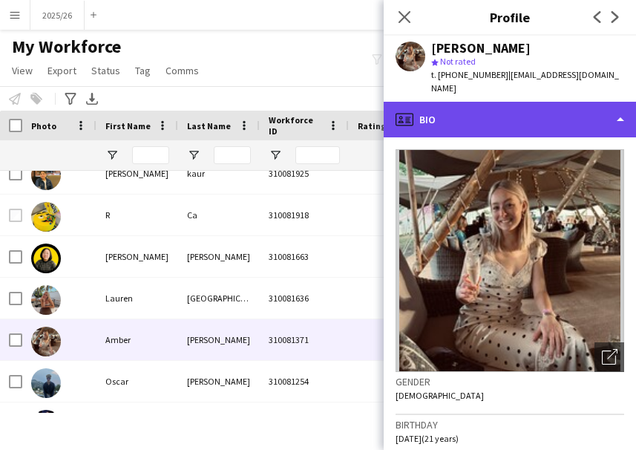
click at [483, 104] on div "profile Bio" at bounding box center [510, 120] width 252 height 36
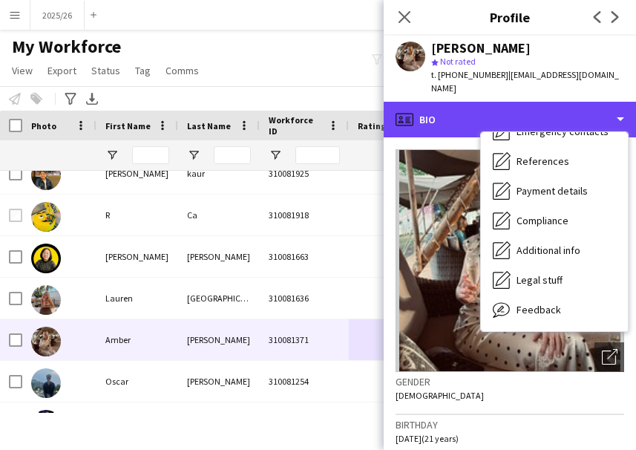
scroll to position [169, 0]
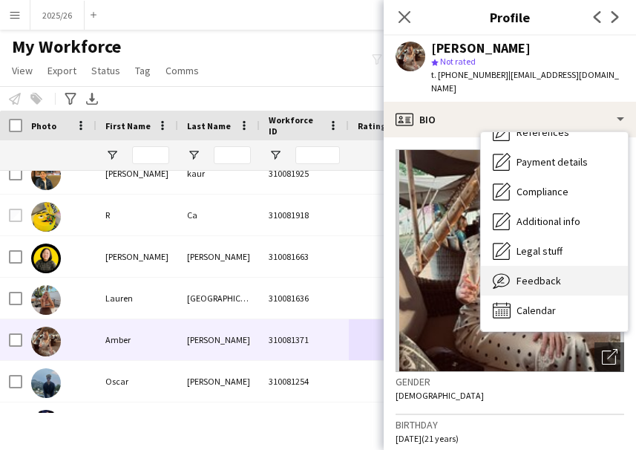
click at [556, 274] on span "Feedback" at bounding box center [538, 280] width 45 height 13
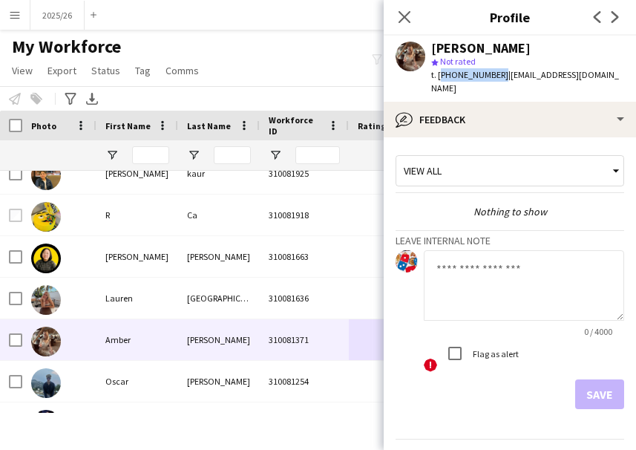
drag, startPoint x: 496, startPoint y: 76, endPoint x: 438, endPoint y: 82, distance: 58.3
click at [438, 82] on div "Amber Ingram star Not rated t. +447482840888 | ambergram4@icloud.com" at bounding box center [510, 69] width 252 height 66
copy span "+447482840888"
click at [405, 17] on icon at bounding box center [404, 17] width 14 height 14
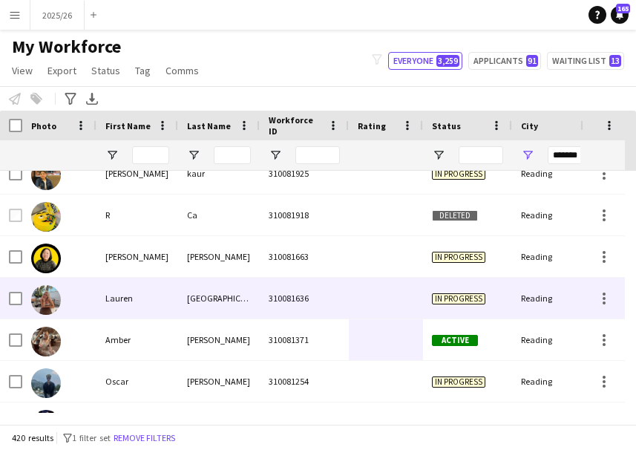
click at [524, 297] on div "Reading" at bounding box center [556, 298] width 89 height 41
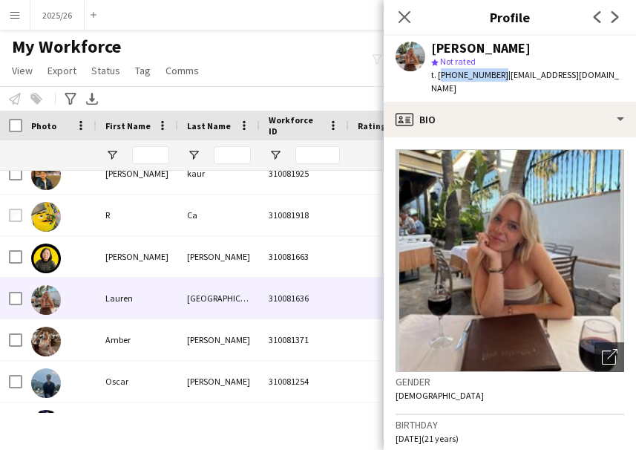
drag, startPoint x: 496, startPoint y: 79, endPoint x: 440, endPoint y: 77, distance: 55.7
click at [440, 77] on span "t. +447557992003" at bounding box center [469, 74] width 77 height 11
copy span "+447557992003"
drag, startPoint x: 410, startPoint y: 16, endPoint x: 452, endPoint y: 60, distance: 61.4
click at [410, 16] on icon "Close pop-in" at bounding box center [404, 17] width 12 height 12
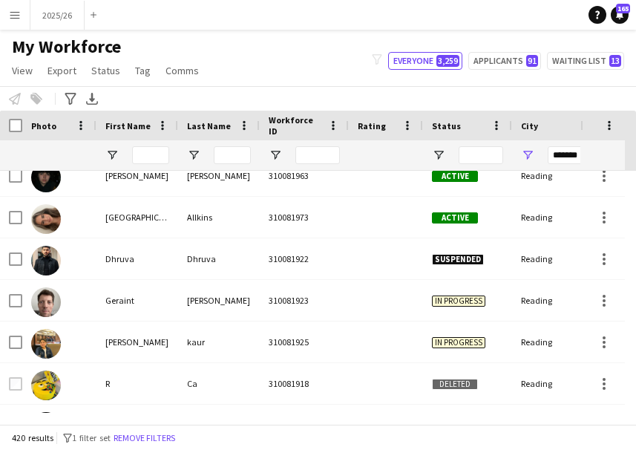
scroll to position [652, 0]
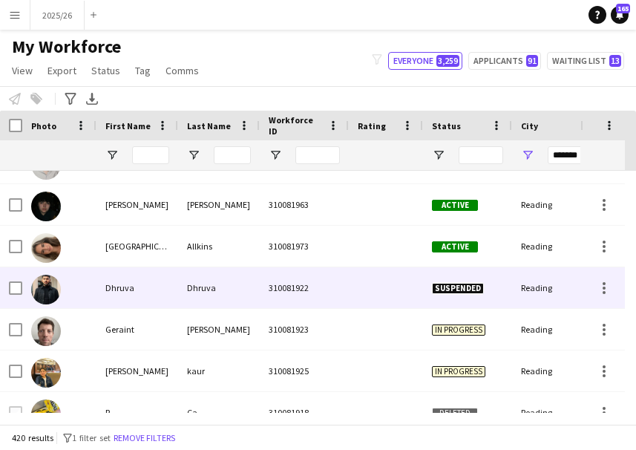
click at [386, 274] on div at bounding box center [386, 287] width 74 height 41
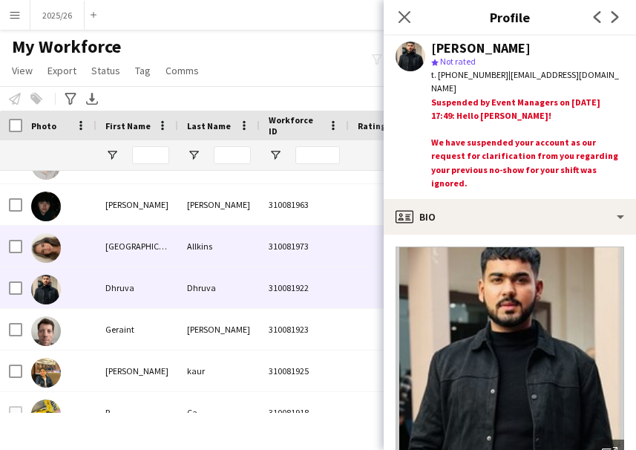
click at [306, 247] on div "310081973" at bounding box center [304, 246] width 89 height 41
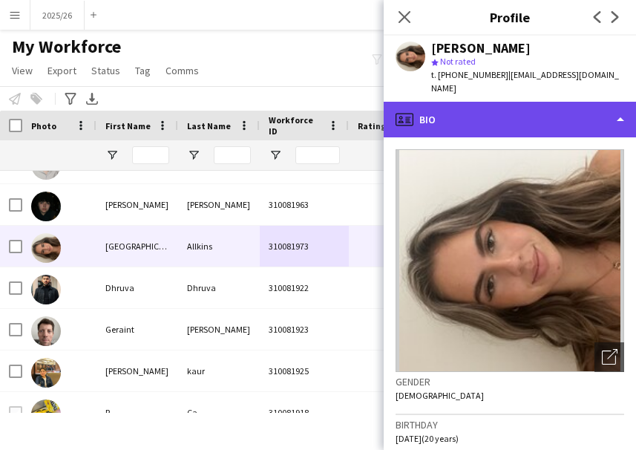
click at [539, 102] on div "profile Bio" at bounding box center [510, 120] width 252 height 36
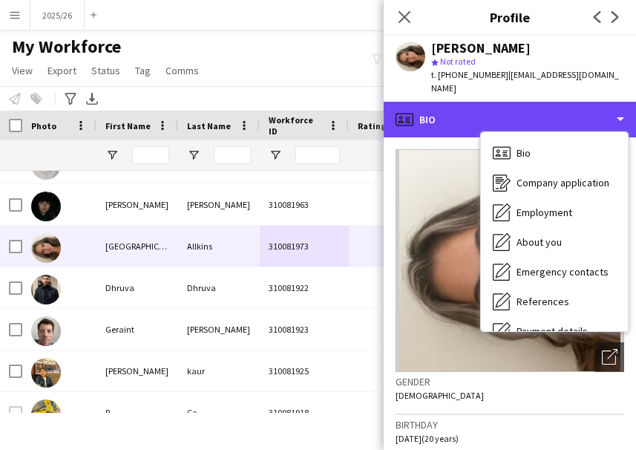
scroll to position [169, 0]
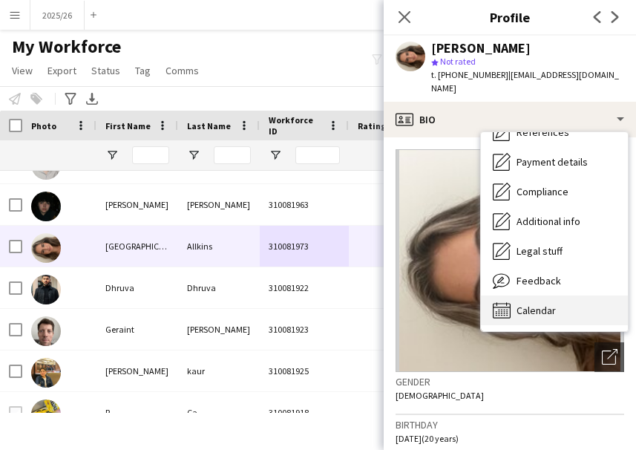
click at [595, 295] on div "Calendar Calendar" at bounding box center [554, 310] width 147 height 30
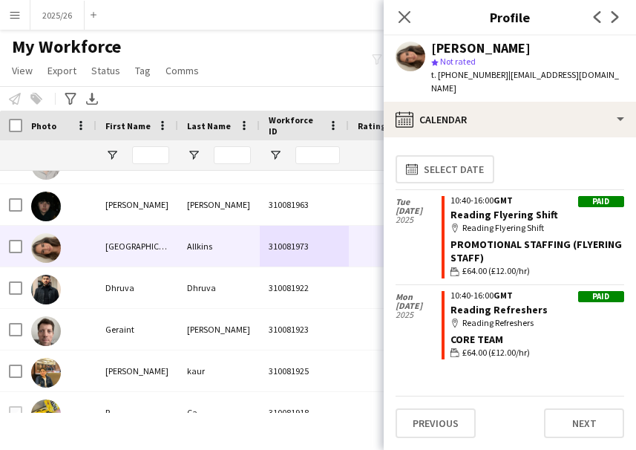
drag, startPoint x: 500, startPoint y: 77, endPoint x: 436, endPoint y: 79, distance: 63.8
click at [436, 79] on span "t. +4407534163223" at bounding box center [469, 74] width 77 height 11
copy span "+4407534163223"
click at [404, 16] on icon at bounding box center [404, 17] width 14 height 14
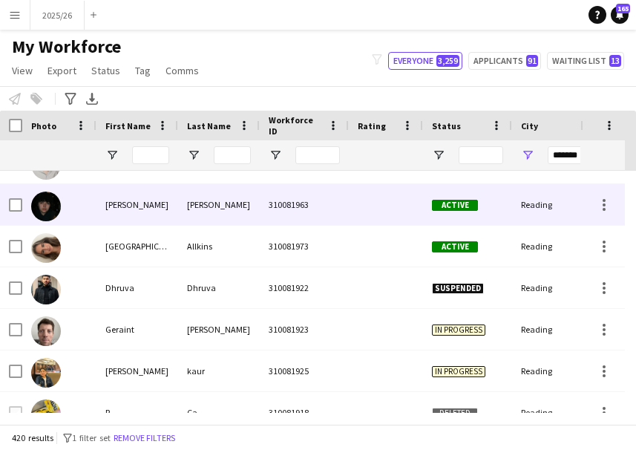
click at [502, 211] on div "Active" at bounding box center [467, 204] width 89 height 41
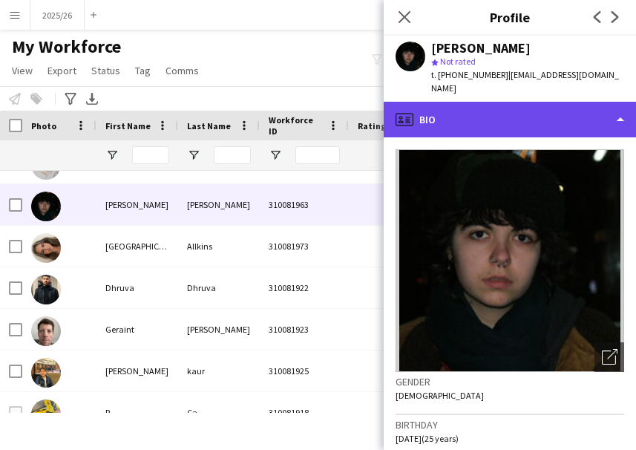
click at [572, 108] on div "profile Bio" at bounding box center [510, 120] width 252 height 36
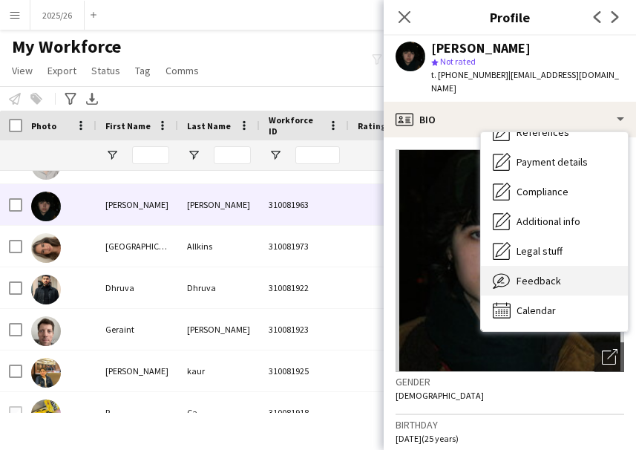
click at [579, 272] on div "Feedback Feedback" at bounding box center [554, 281] width 147 height 30
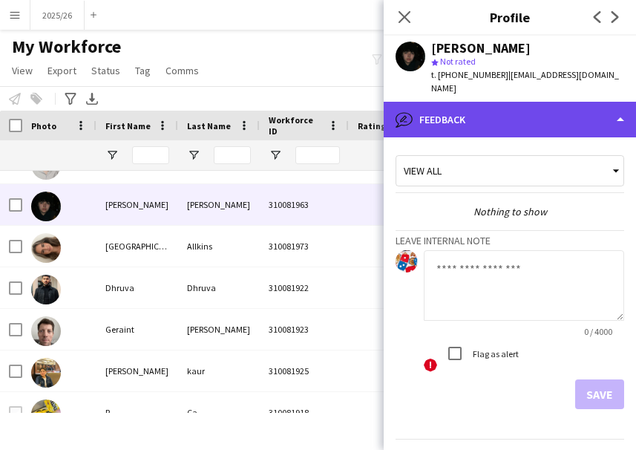
click at [547, 116] on div "bubble-pencil Feedback" at bounding box center [510, 120] width 252 height 36
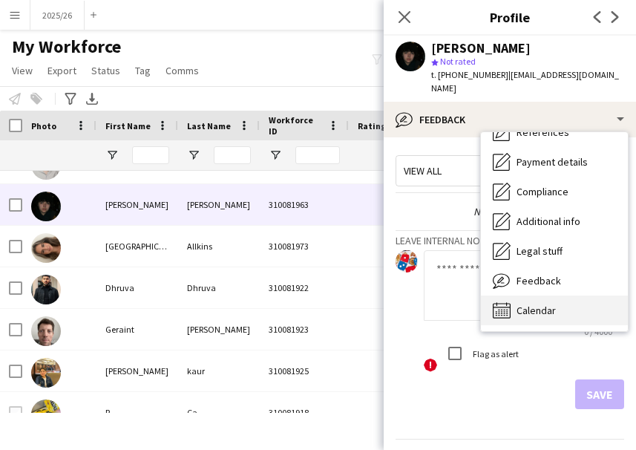
click at [592, 303] on div "Calendar Calendar" at bounding box center [554, 310] width 147 height 30
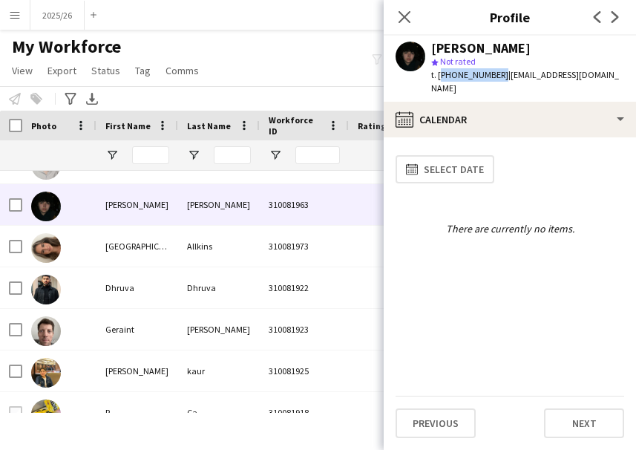
drag, startPoint x: 495, startPoint y: 71, endPoint x: 438, endPoint y: 73, distance: 57.2
click at [438, 73] on span "t. +447727064496" at bounding box center [469, 74] width 77 height 11
copy span "+447727064496"
click at [409, 15] on icon "Close pop-in" at bounding box center [404, 17] width 14 height 14
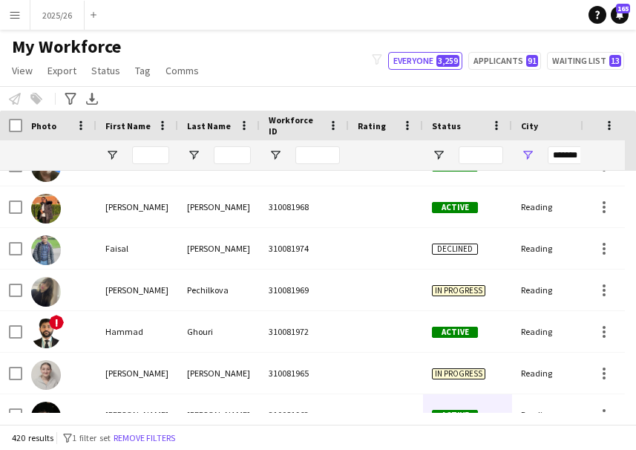
scroll to position [434, 0]
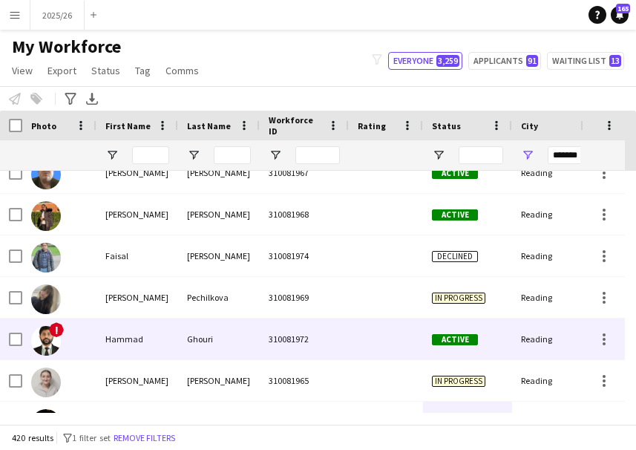
click at [531, 326] on div "Reading" at bounding box center [556, 338] width 89 height 41
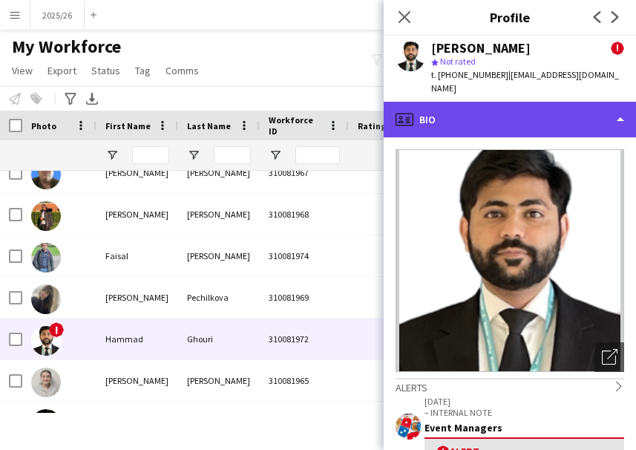
click at [488, 122] on div "profile Bio" at bounding box center [510, 120] width 252 height 36
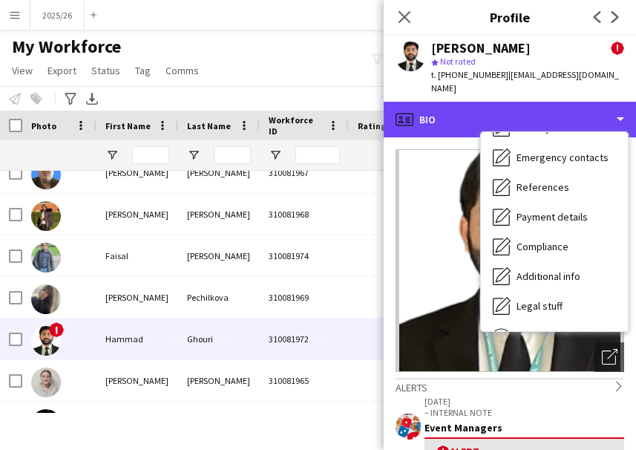
scroll to position [169, 0]
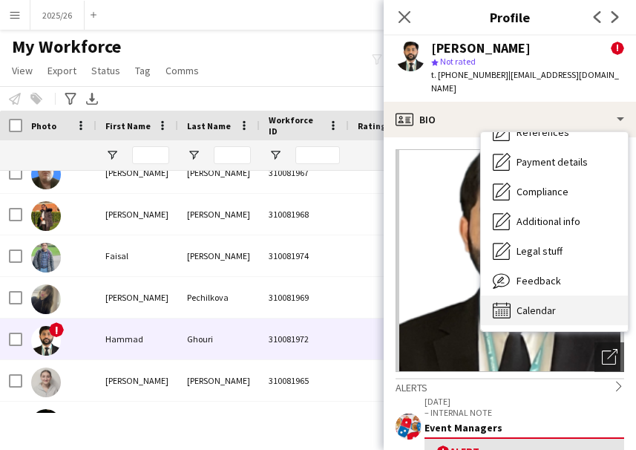
click at [584, 300] on div "Calendar Calendar" at bounding box center [554, 310] width 147 height 30
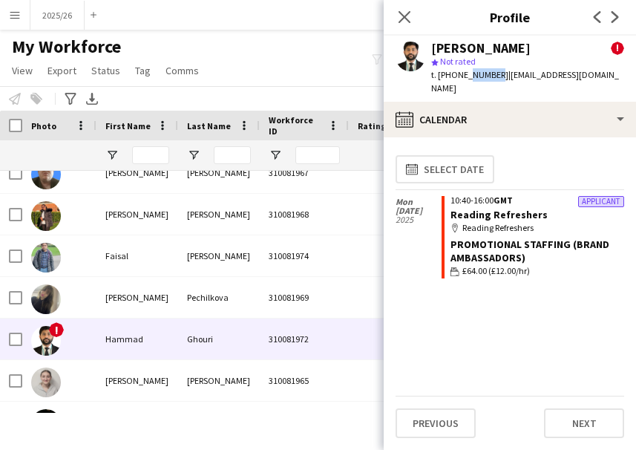
drag, startPoint x: 493, startPoint y: 76, endPoint x: 464, endPoint y: 78, distance: 29.8
click at [464, 78] on span "t. +447400709770" at bounding box center [469, 74] width 77 height 11
click at [481, 79] on span "t. +447400709770" at bounding box center [469, 74] width 77 height 11
drag, startPoint x: 495, startPoint y: 77, endPoint x: 438, endPoint y: 78, distance: 57.1
click at [438, 78] on span "t. +447400709770" at bounding box center [469, 74] width 77 height 11
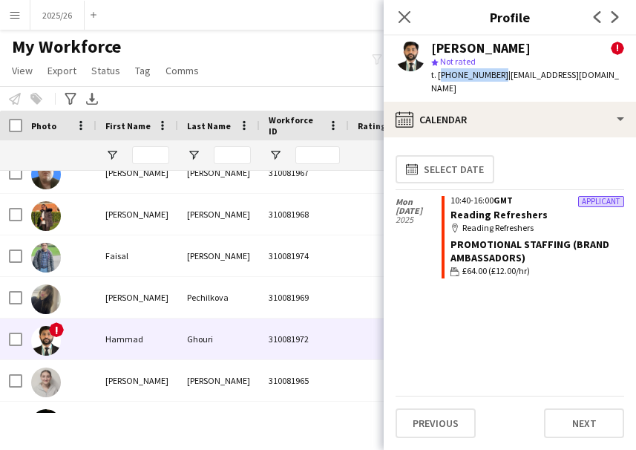
copy span "+447400709770"
click at [405, 13] on icon "Close pop-in" at bounding box center [404, 17] width 14 height 14
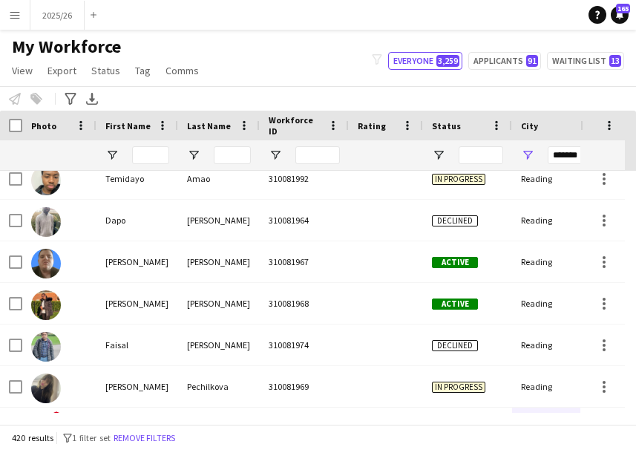
scroll to position [285, 0]
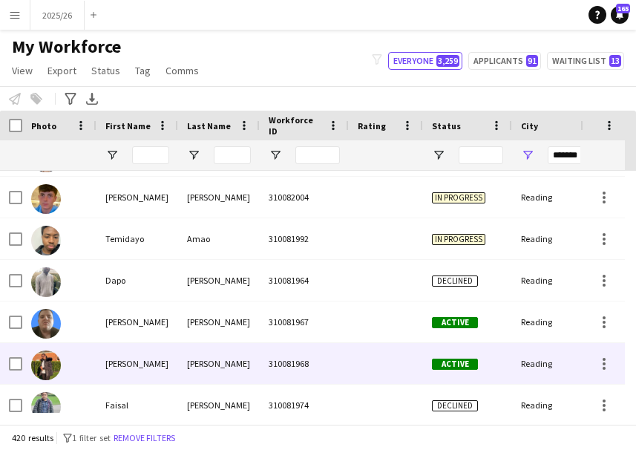
click at [360, 361] on div at bounding box center [386, 363] width 74 height 41
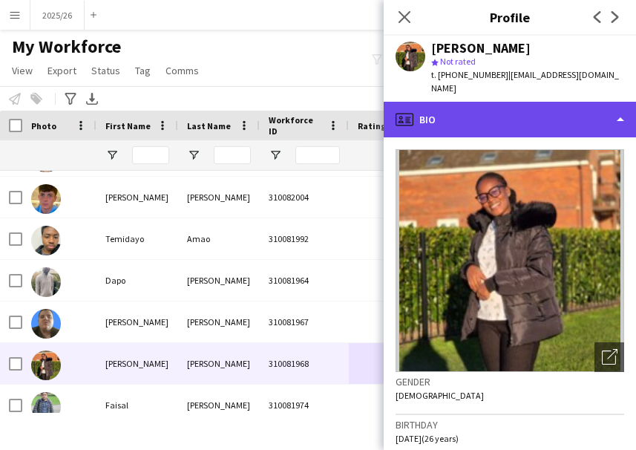
click at [526, 121] on div "profile Bio" at bounding box center [510, 120] width 252 height 36
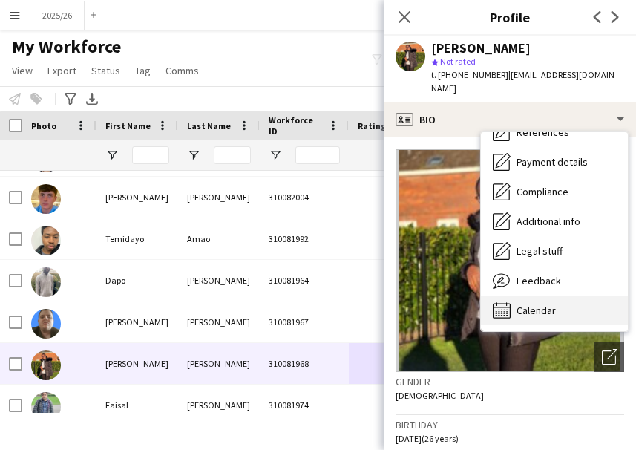
click at [558, 306] on div "Calendar Calendar" at bounding box center [554, 310] width 147 height 30
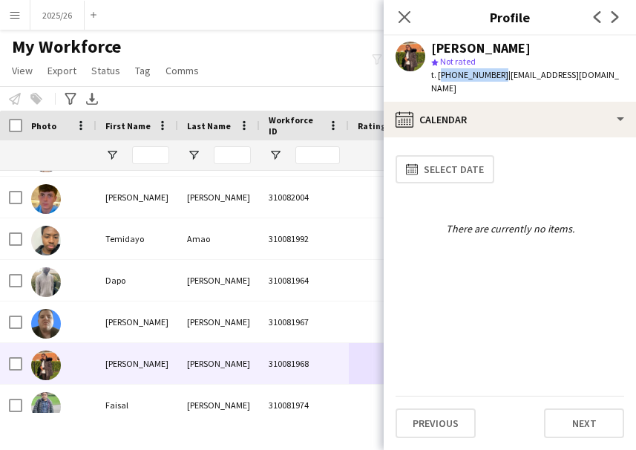
drag, startPoint x: 495, startPoint y: 76, endPoint x: 438, endPoint y: 79, distance: 57.2
click at [438, 79] on span "t. +447561311202" at bounding box center [469, 74] width 77 height 11
copy span "+447561311202"
click at [409, 11] on icon "Close pop-in" at bounding box center [404, 17] width 14 height 14
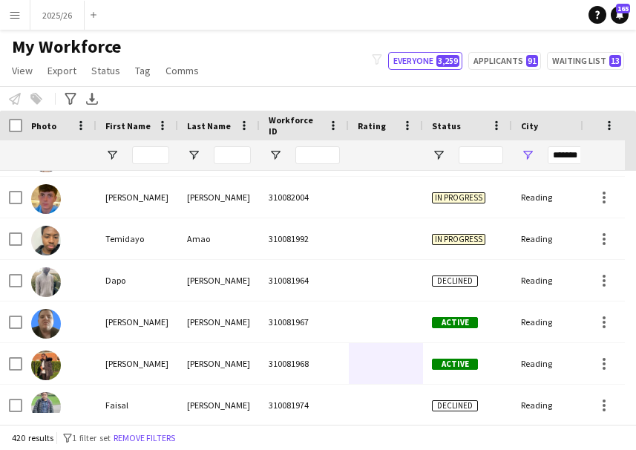
click at [631, 170] on div "Hidden maintenance" at bounding box center [608, 141] width 56 height 60
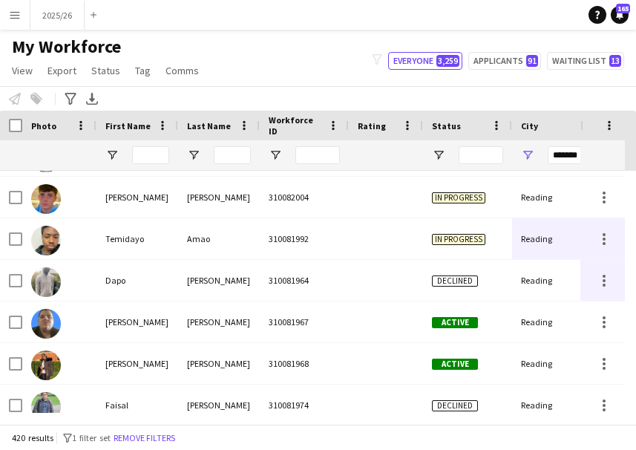
drag, startPoint x: 561, startPoint y: 291, endPoint x: 631, endPoint y: 194, distance: 119.0
click at [631, 194] on div "Reading 09-02-2025 310081967 Active Hoyle David Reading 09-02-2025 310081968 Ac…" at bounding box center [318, 292] width 636 height 242
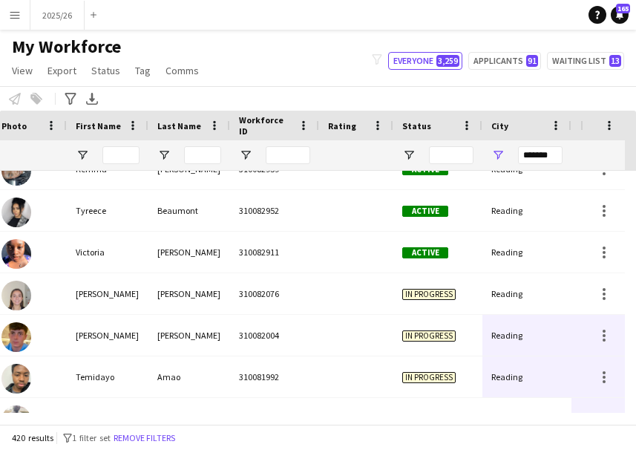
scroll to position [68, 0]
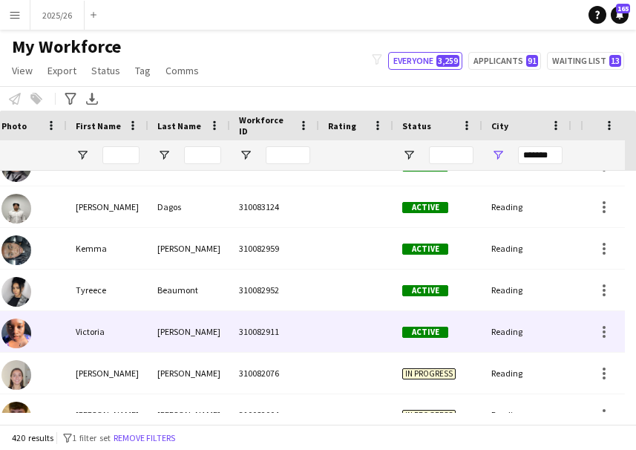
click at [319, 321] on div at bounding box center [356, 331] width 74 height 41
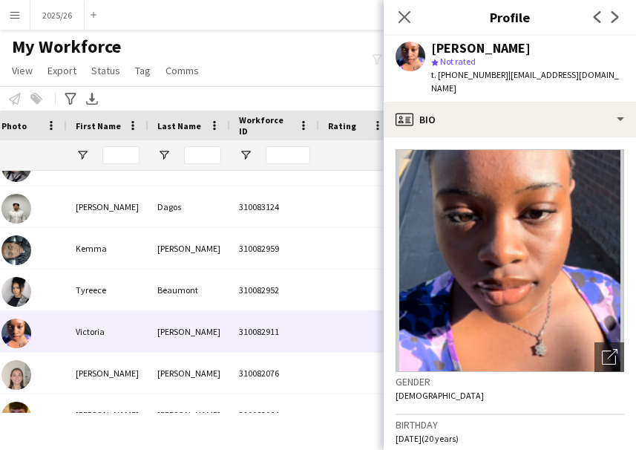
click at [533, 137] on app-crew-profile-bio "Open photos pop-in Gender Female Birthday 28-02-2005 (20 years) Location 4 Crow…" at bounding box center [510, 293] width 252 height 312
click at [561, 137] on app-crew-profile-bio "Open photos pop-in Gender Female Birthday 28-02-2005 (20 years) Location 4 Crow…" at bounding box center [510, 293] width 252 height 312
click at [556, 137] on app-crew-profile-bio "Open photos pop-in Gender Female Birthday 28-02-2005 (20 years) Location 4 Crow…" at bounding box center [510, 293] width 252 height 312
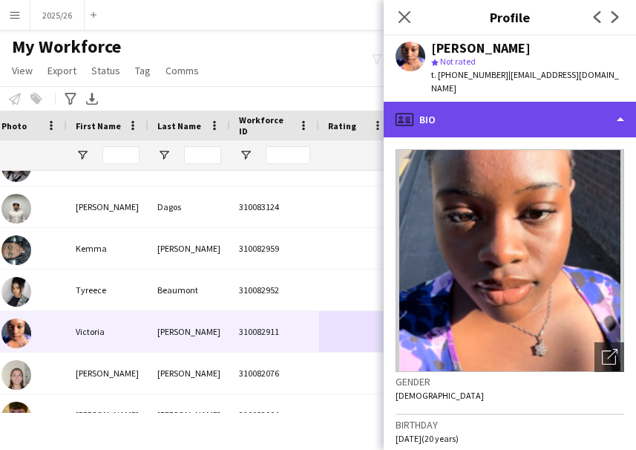
click at [576, 109] on div "profile Bio" at bounding box center [510, 120] width 252 height 36
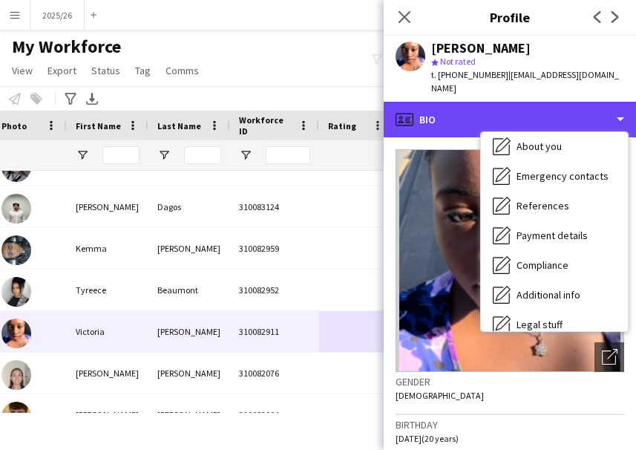
scroll to position [169, 0]
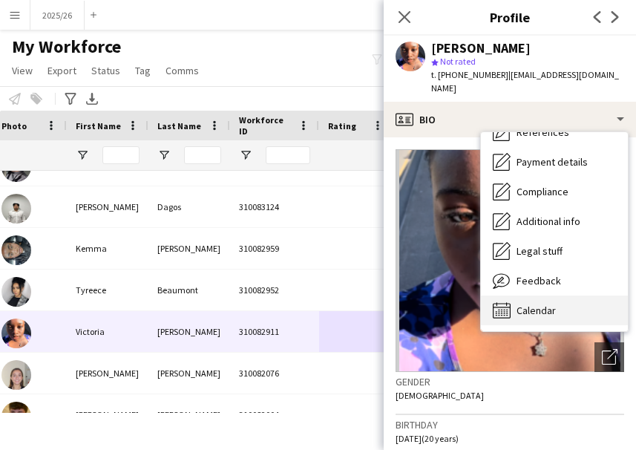
click at [579, 301] on div "Calendar Calendar" at bounding box center [554, 310] width 147 height 30
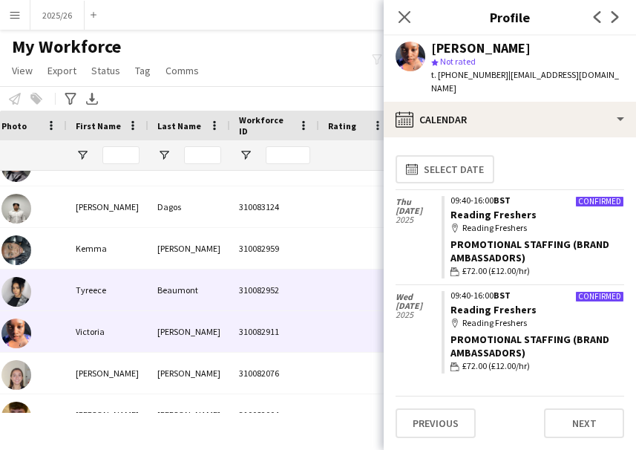
click at [237, 286] on div "310082952" at bounding box center [274, 289] width 89 height 41
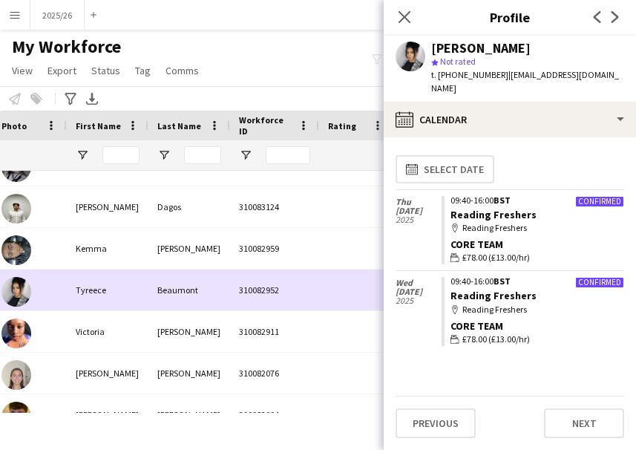
click at [240, 251] on div "310082959" at bounding box center [274, 248] width 89 height 41
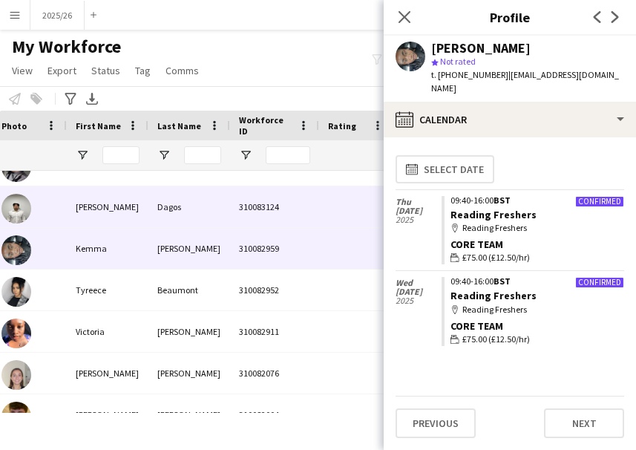
click at [238, 221] on div "310083124" at bounding box center [274, 206] width 89 height 41
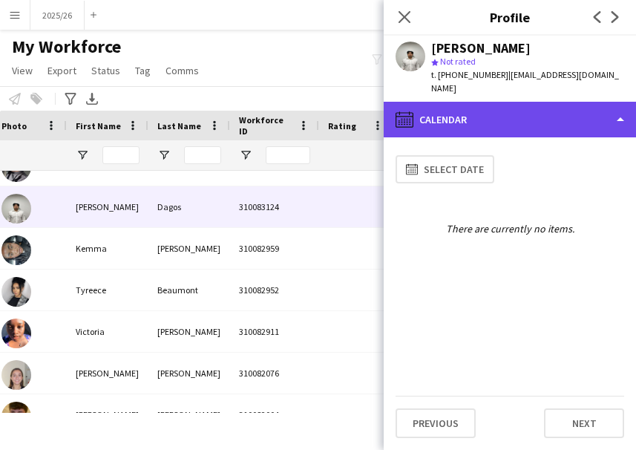
click at [463, 111] on div "calendar-full Calendar" at bounding box center [510, 120] width 252 height 36
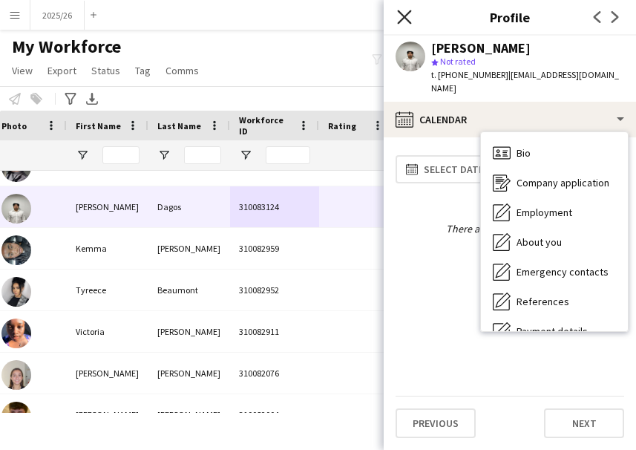
click at [406, 15] on icon at bounding box center [404, 17] width 14 height 14
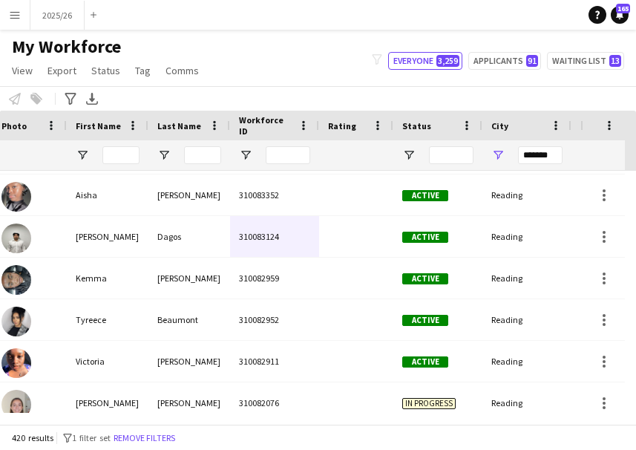
scroll to position [0, 0]
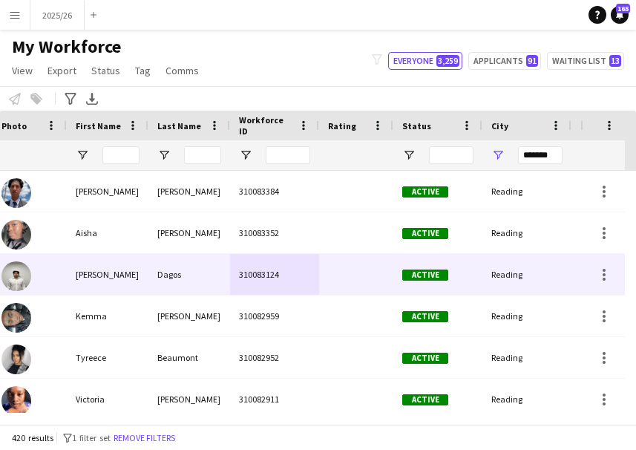
click at [278, 283] on div "310083124" at bounding box center [274, 274] width 89 height 41
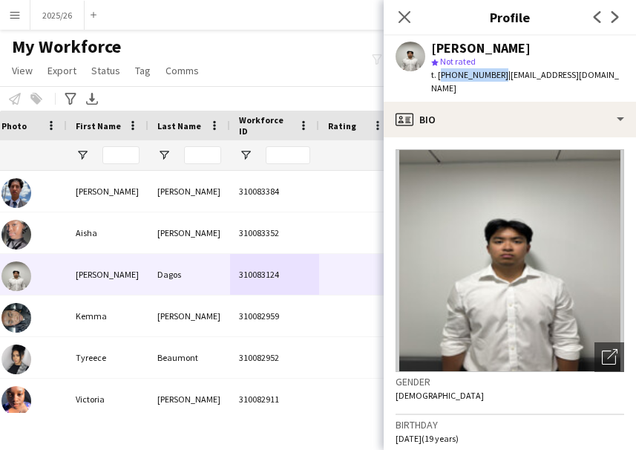
drag, startPoint x: 496, startPoint y: 70, endPoint x: 439, endPoint y: 76, distance: 57.5
click at [439, 76] on span "t. +447502035081" at bounding box center [469, 74] width 77 height 11
copy span "+447502035081"
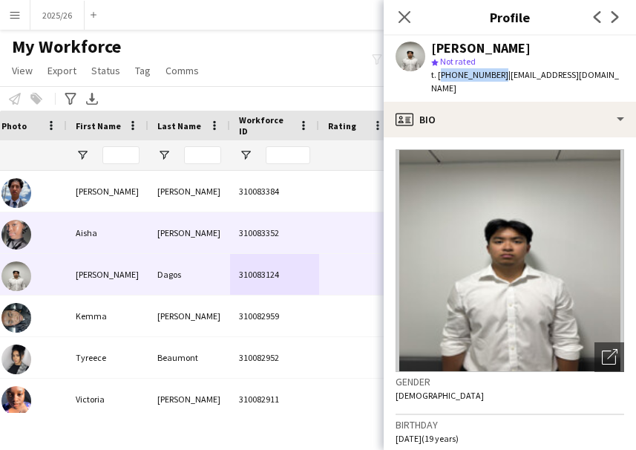
click at [300, 221] on div "310083352" at bounding box center [274, 232] width 89 height 41
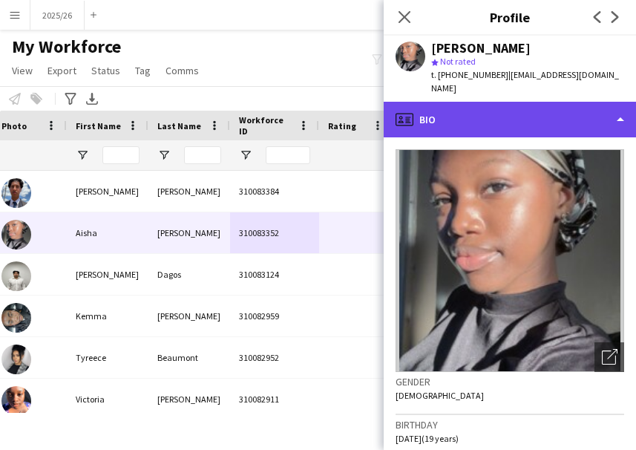
click at [552, 105] on div "profile Bio" at bounding box center [510, 120] width 252 height 36
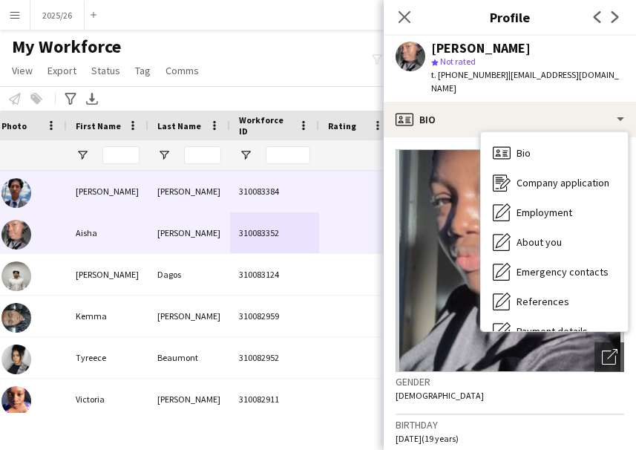
click at [278, 193] on div "310083384" at bounding box center [274, 191] width 89 height 41
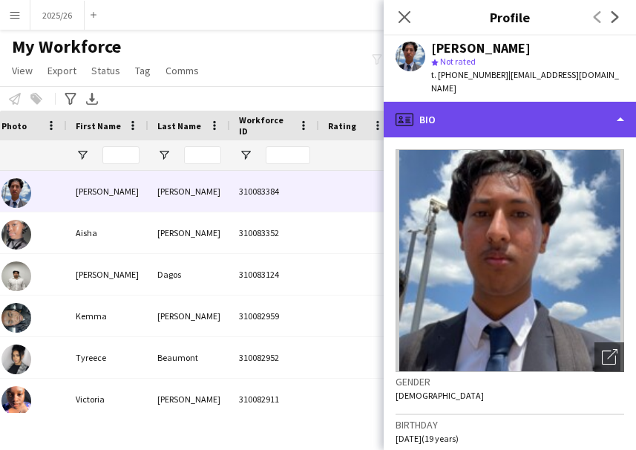
click at [511, 103] on div "profile Bio" at bounding box center [510, 120] width 252 height 36
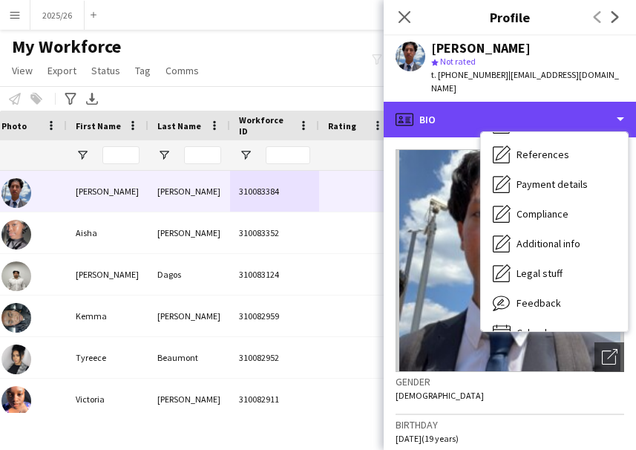
scroll to position [169, 0]
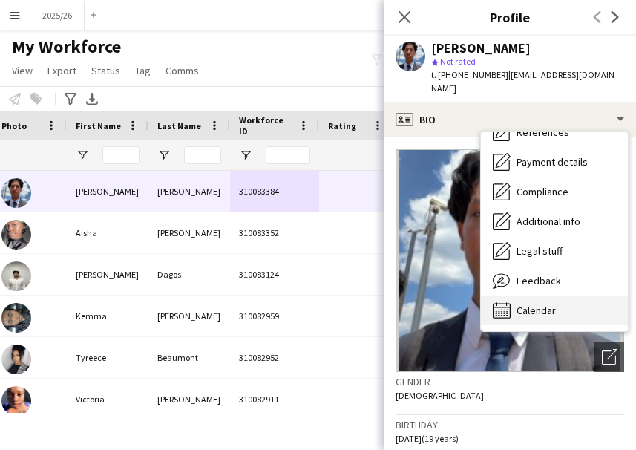
click at [575, 295] on div "Calendar Calendar" at bounding box center [554, 310] width 147 height 30
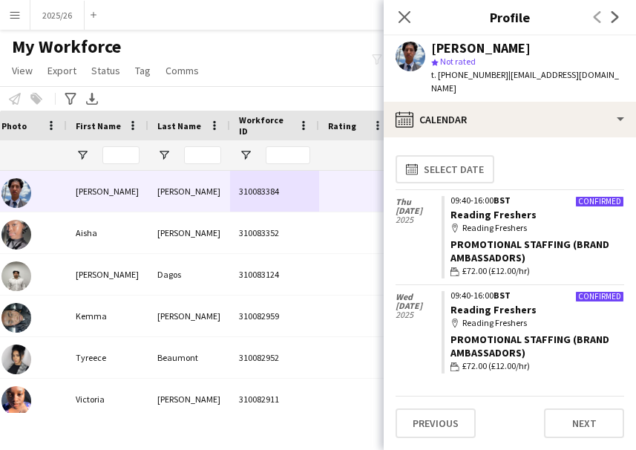
click at [309, 40] on div "My Workforce View Views Default view New view Update view Delete view Edit name…" at bounding box center [318, 61] width 636 height 50
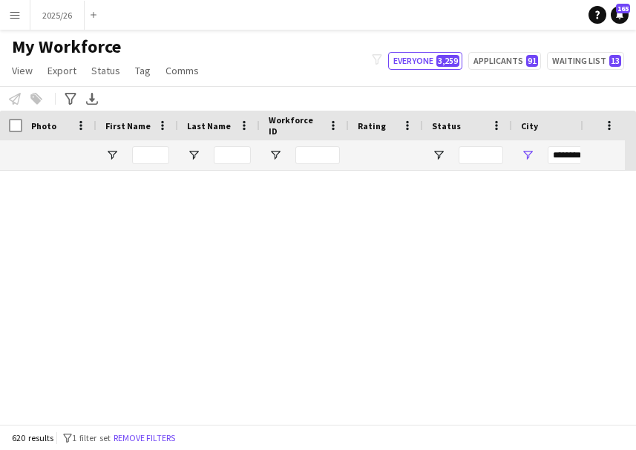
scroll to position [692, 0]
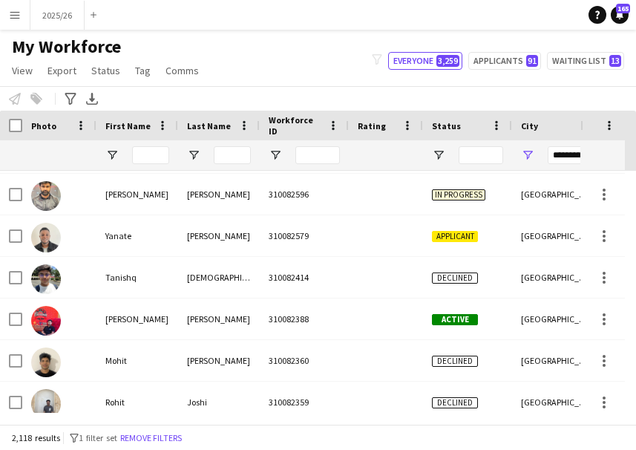
scroll to position [903, 0]
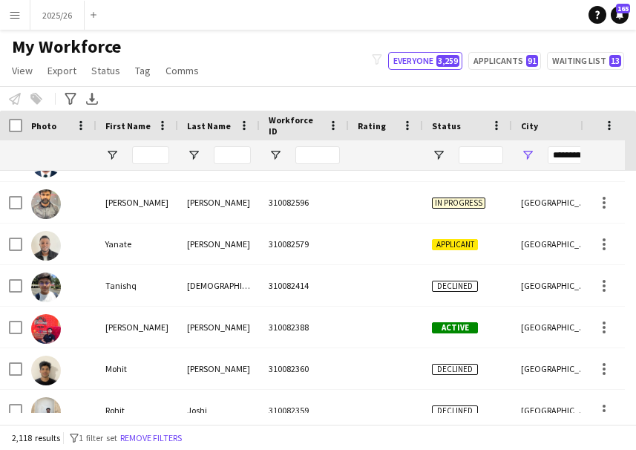
click at [632, 169] on div "Hidden maintenance" at bounding box center [608, 141] width 56 height 60
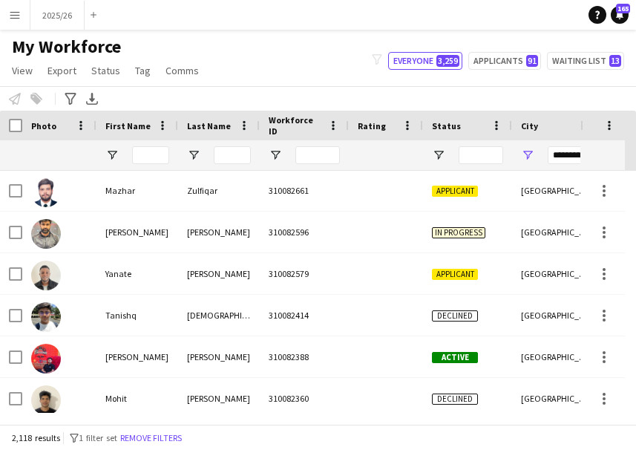
click at [629, 170] on div "Hidden maintenance" at bounding box center [608, 141] width 56 height 60
